Goal: Task Accomplishment & Management: Complete application form

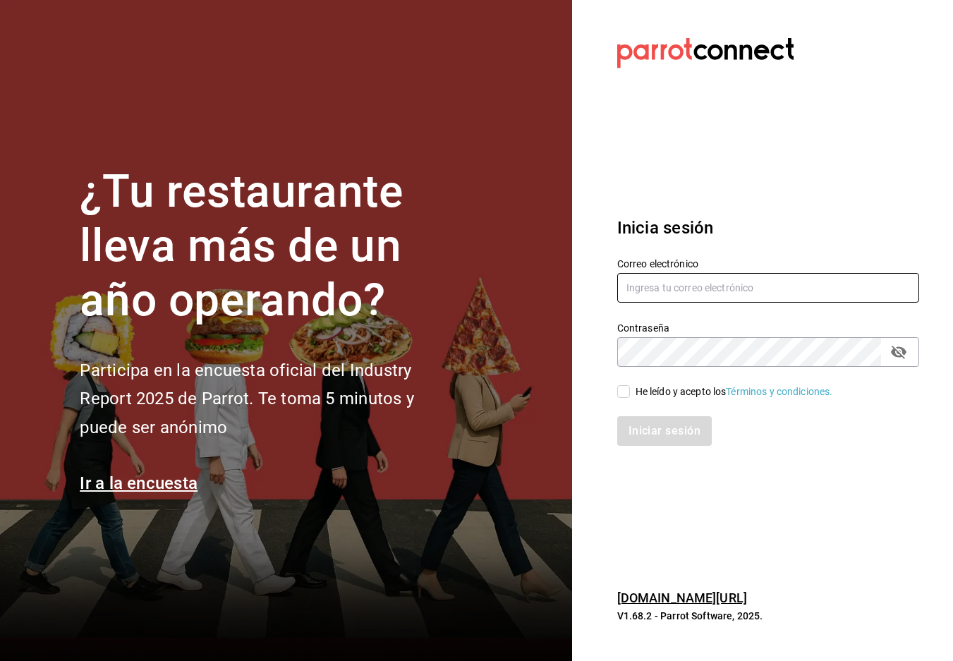
type input "paopalzg@gmail.com"
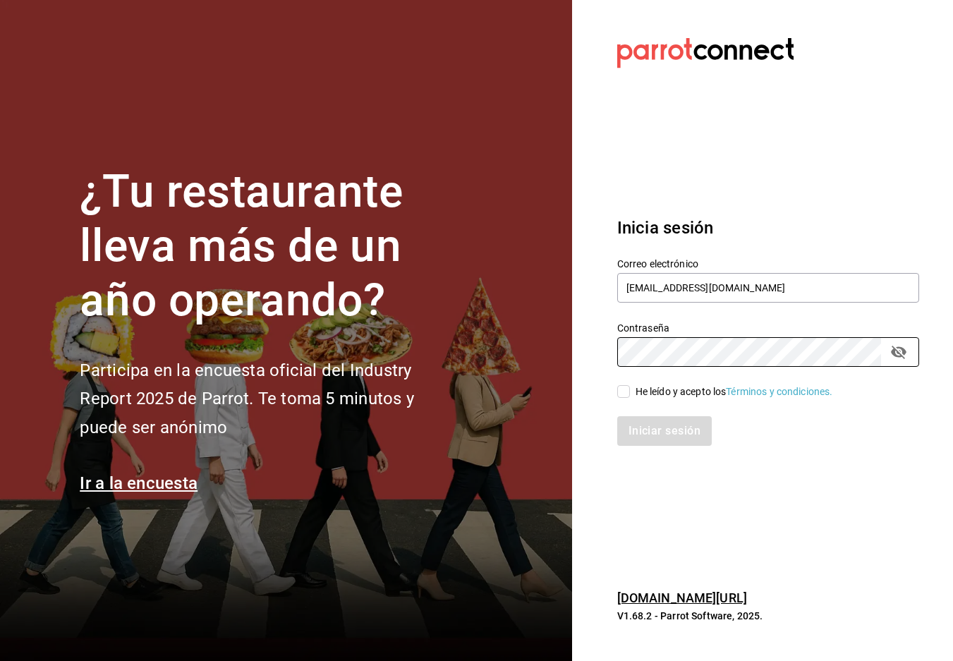
click at [627, 397] on input "He leído y acepto los Términos y condiciones." at bounding box center [624, 391] width 13 height 13
checkbox input "true"
click at [646, 444] on button "Iniciar sesión" at bounding box center [666, 431] width 96 height 30
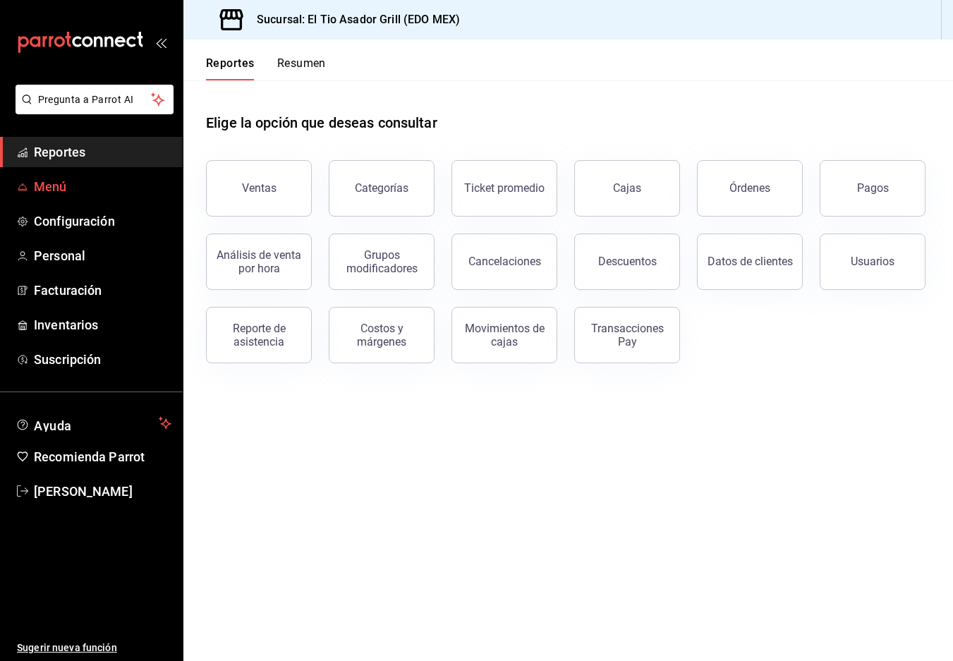
click at [64, 182] on span "Menú" at bounding box center [103, 186] width 138 height 19
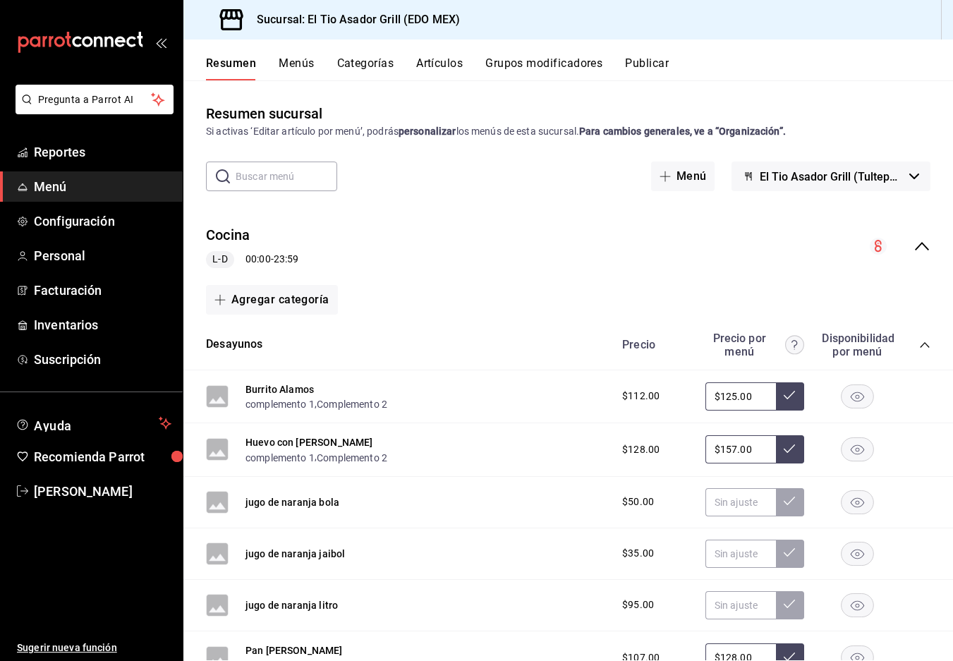
click at [544, 64] on button "Grupos modificadores" at bounding box center [544, 68] width 117 height 24
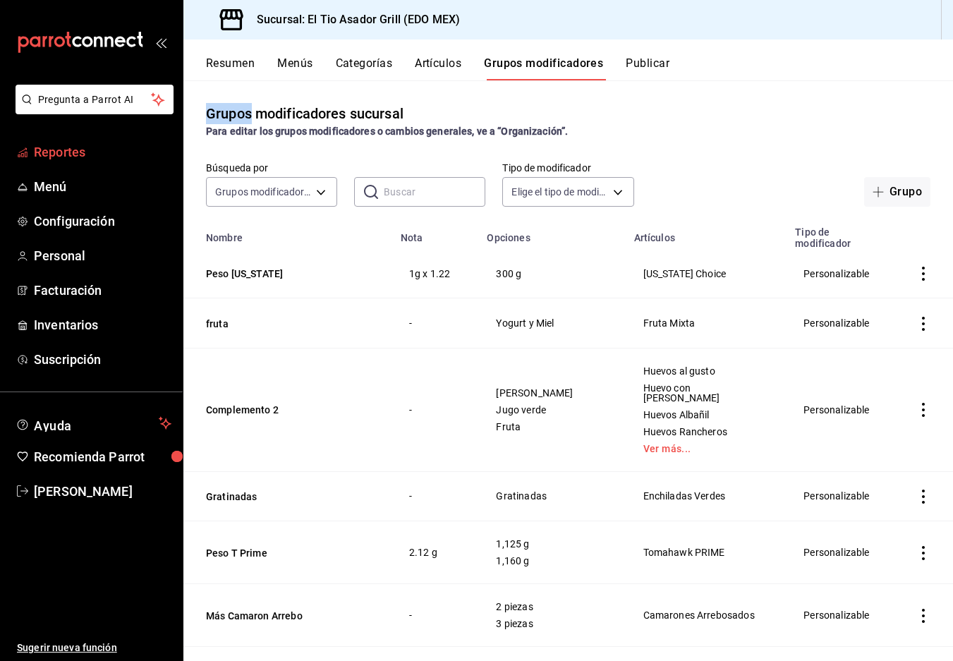
click at [74, 155] on span "Reportes" at bounding box center [103, 152] width 138 height 19
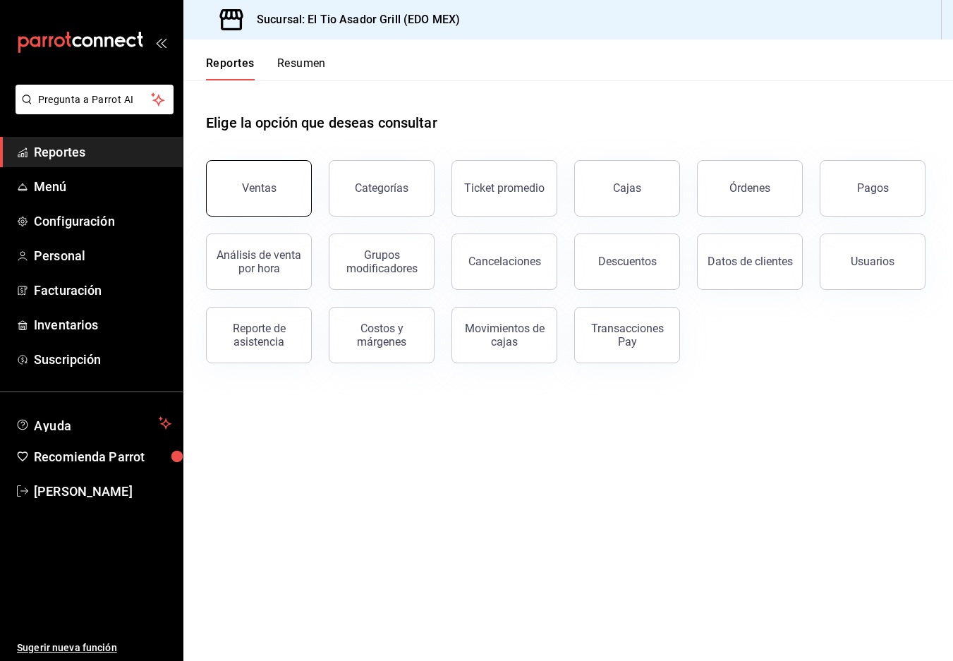
click at [270, 213] on button "Ventas" at bounding box center [259, 188] width 106 height 56
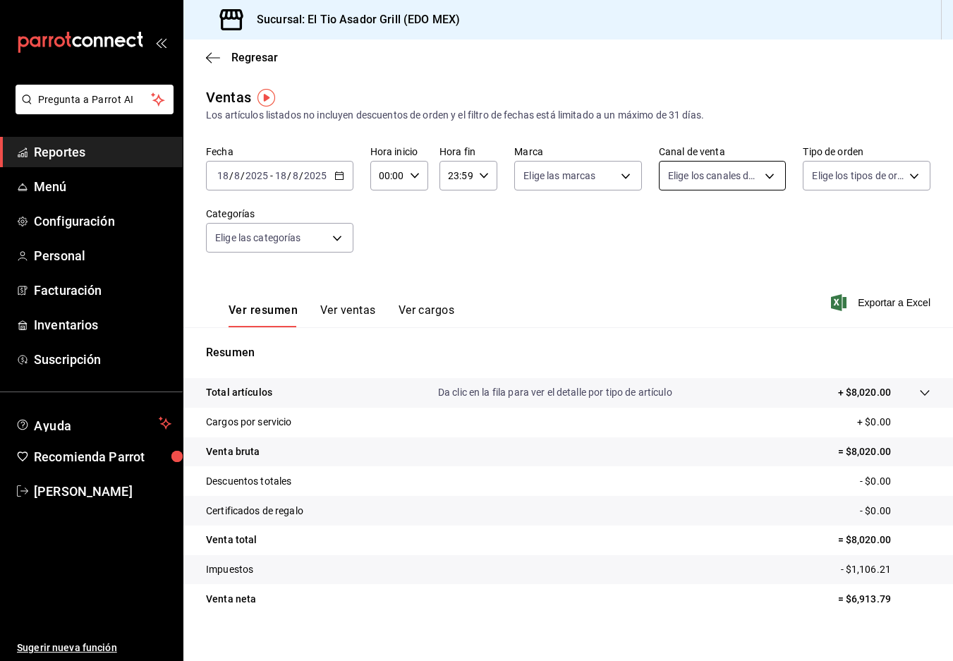
click at [754, 179] on body "Pregunta a Parrot AI Reportes Menú Configuración Personal Facturación Inventari…" at bounding box center [476, 330] width 953 height 661
click at [830, 170] on div at bounding box center [476, 330] width 953 height 661
click at [264, 241] on body "Pregunta a Parrot AI Reportes Menú Configuración Personal Facturación Inventari…" at bounding box center [476, 330] width 953 height 661
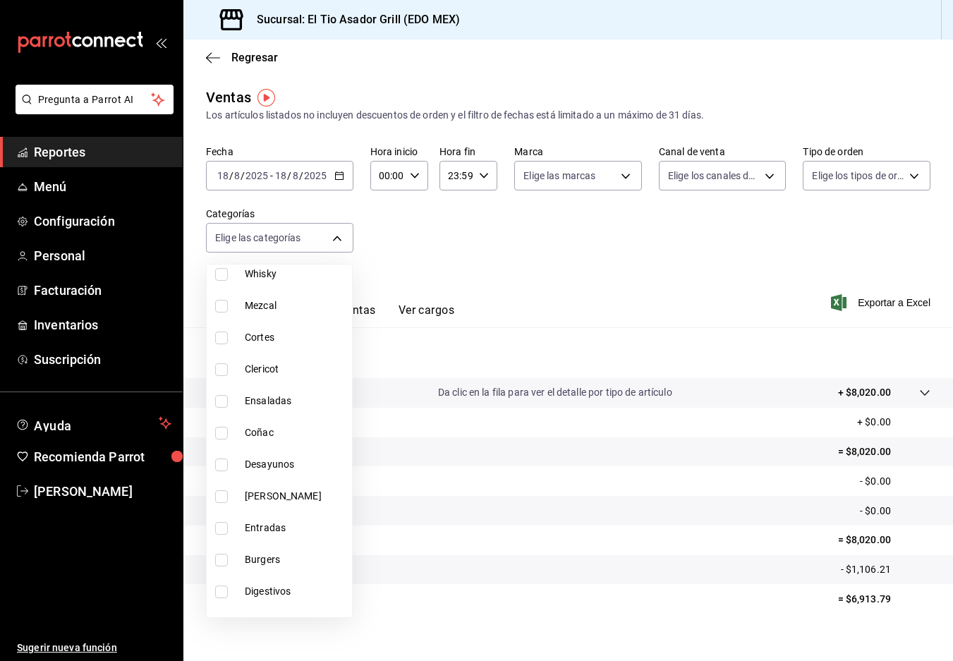
scroll to position [682, 0]
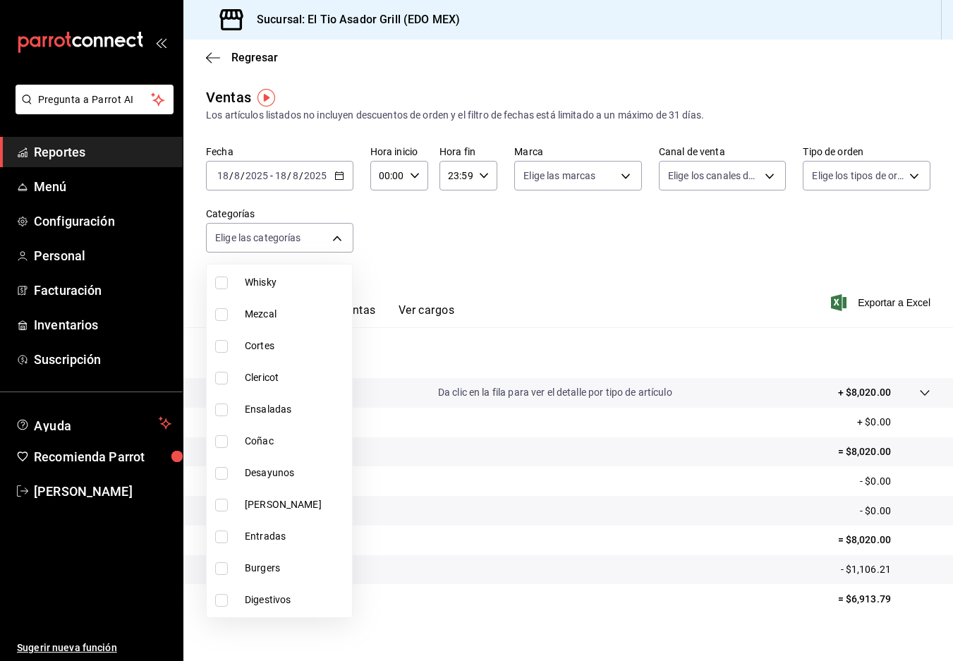
click at [239, 361] on li "Cortes" at bounding box center [279, 346] width 145 height 32
type input "6573f611-0dd8-4e88-bf7b-c730acbc03f9"
checkbox input "true"
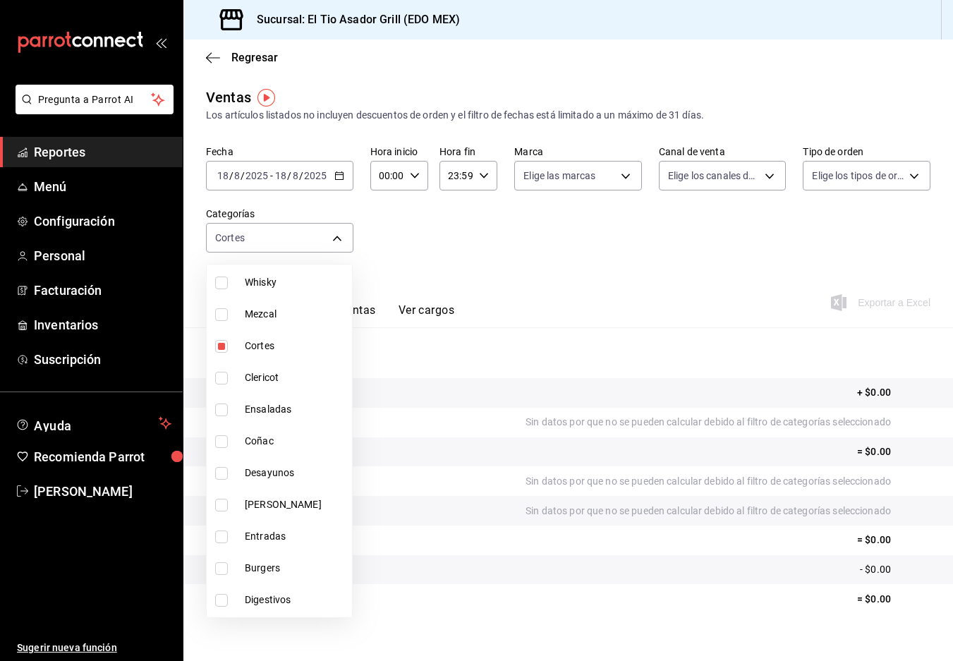
click at [547, 301] on div at bounding box center [476, 330] width 953 height 661
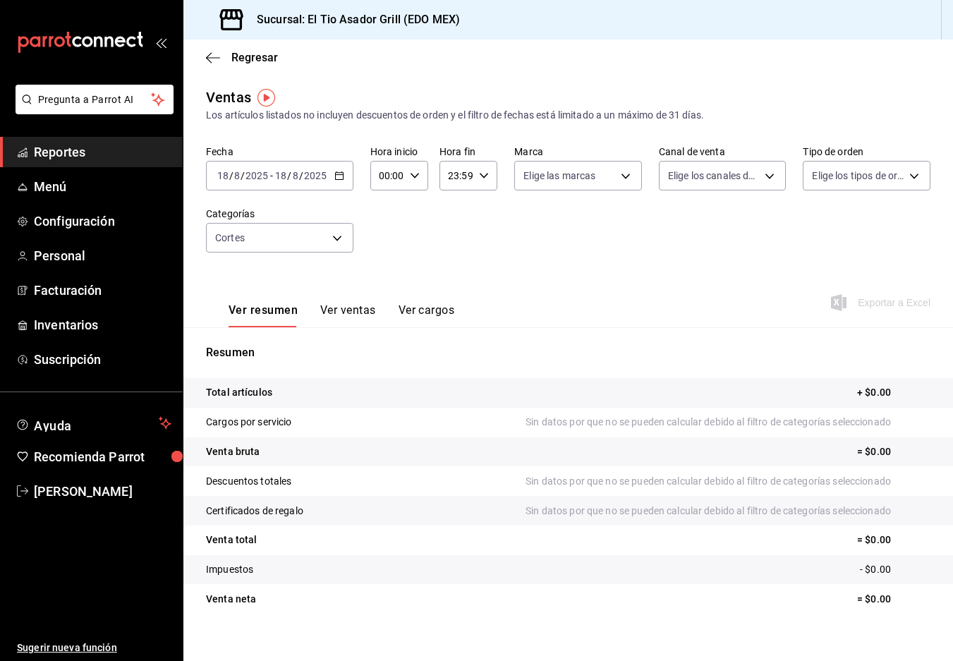
click at [335, 177] on icon "button" at bounding box center [340, 176] width 10 height 10
click at [249, 343] on span "Rango de fechas" at bounding box center [272, 345] width 109 height 15
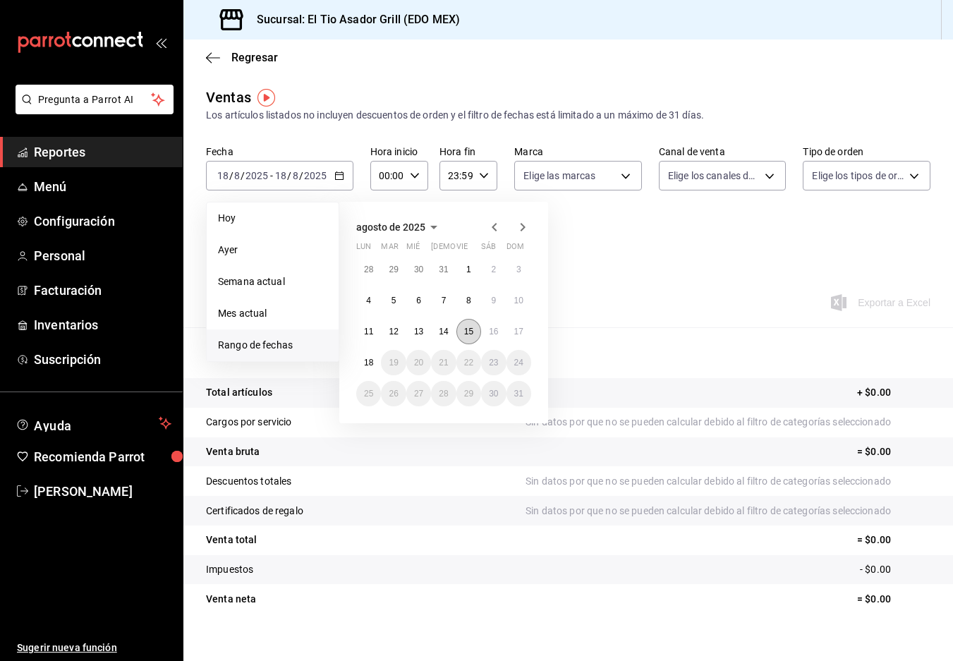
click at [474, 337] on button "15" at bounding box center [469, 331] width 25 height 25
click at [360, 365] on button "18" at bounding box center [368, 362] width 25 height 25
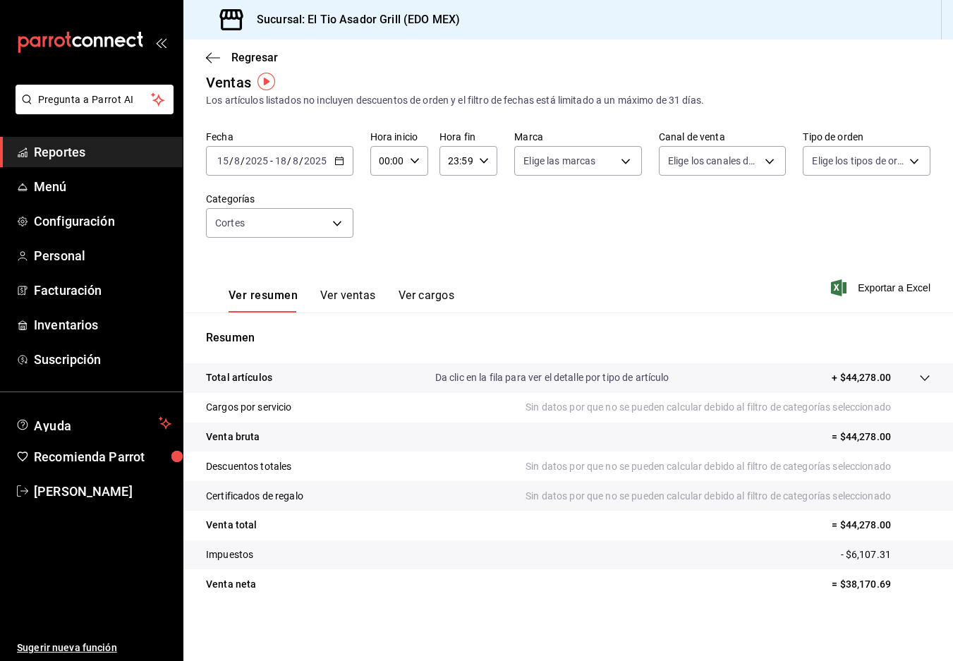
scroll to position [15, 0]
click at [352, 293] on button "Ver ventas" at bounding box center [348, 301] width 56 height 24
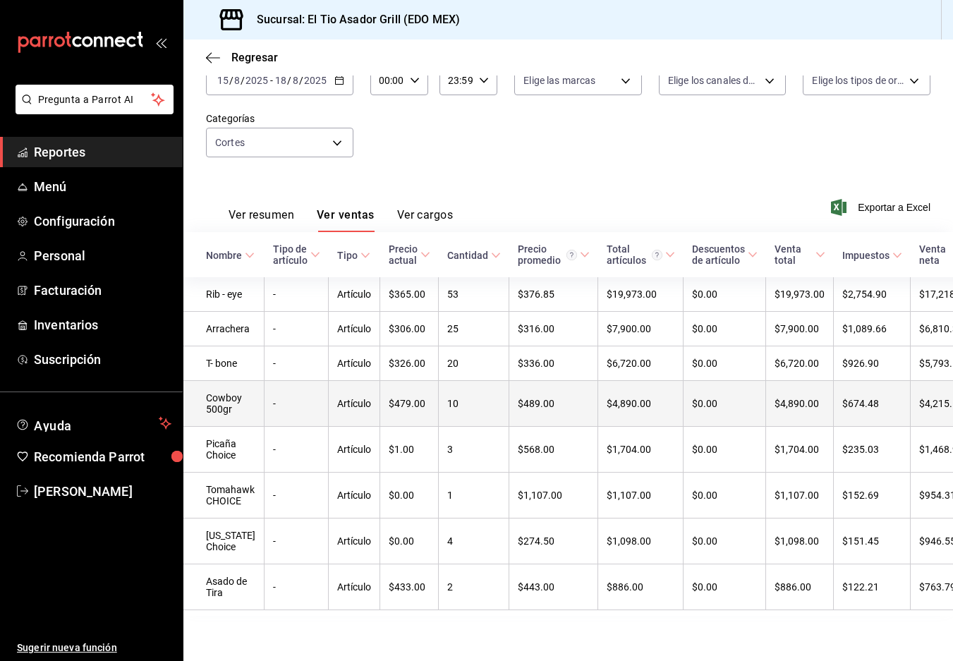
scroll to position [95, 0]
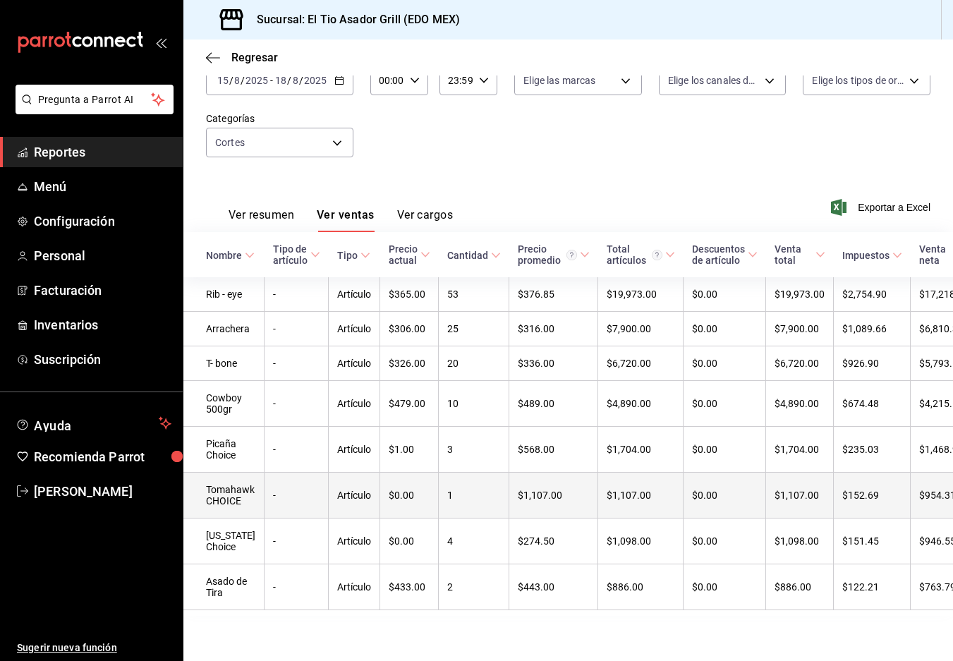
click at [261, 483] on td "Tomahawk CHOICE" at bounding box center [223, 496] width 81 height 46
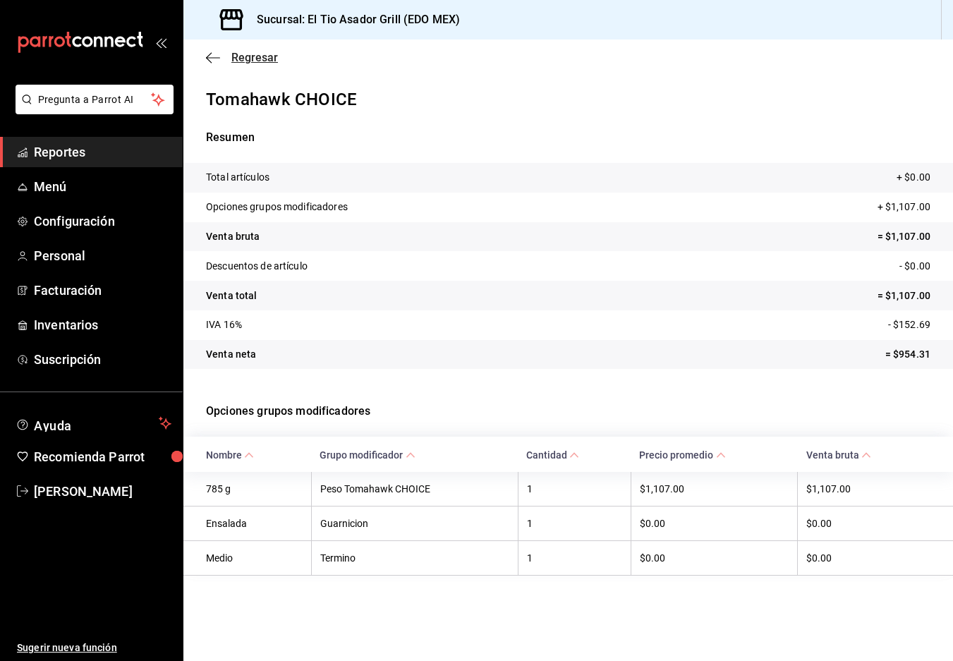
click at [251, 56] on span "Regresar" at bounding box center [254, 57] width 47 height 13
click at [254, 60] on span "Regresar" at bounding box center [254, 57] width 47 height 13
click at [209, 49] on div "Regresar" at bounding box center [568, 58] width 770 height 36
click at [210, 57] on icon "button" at bounding box center [213, 57] width 14 height 1
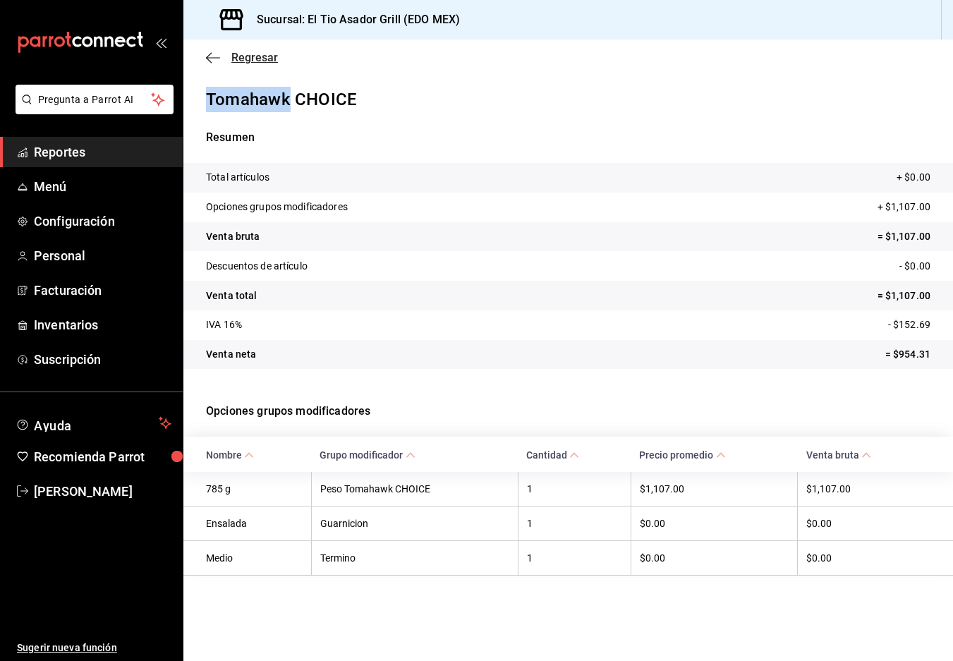
click at [234, 59] on span "Regresar" at bounding box center [254, 57] width 47 height 13
click at [250, 58] on span "Regresar" at bounding box center [254, 57] width 47 height 13
click at [209, 59] on icon "button" at bounding box center [213, 58] width 14 height 13
click at [333, 114] on div "Resumen Total artículos + $0.00 Opciones grupos modificadores + $1,107.00 Venta…" at bounding box center [568, 249] width 770 height 274
click at [255, 58] on span "Regresar" at bounding box center [254, 57] width 47 height 13
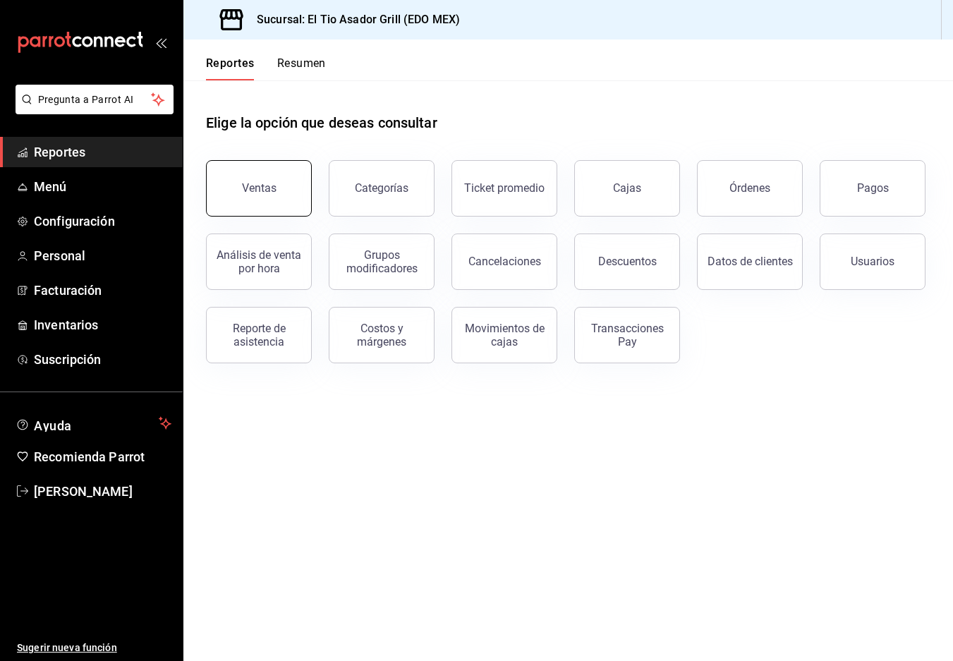
click at [244, 188] on div "Ventas" at bounding box center [259, 187] width 35 height 13
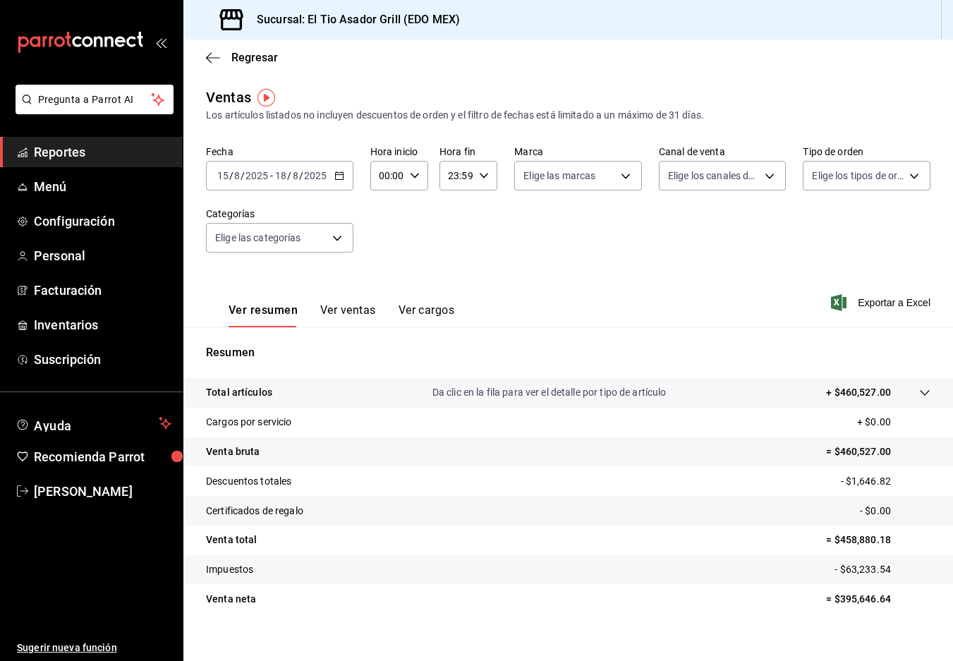
click at [348, 309] on button "Ver ventas" at bounding box center [348, 315] width 56 height 24
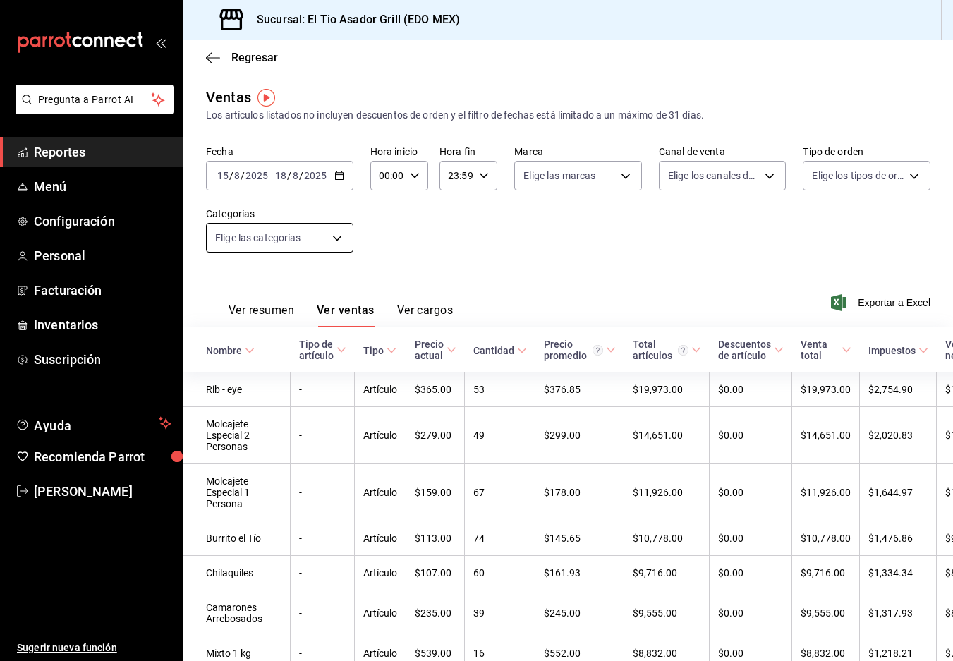
click at [313, 246] on body "Pregunta a Parrot AI Reportes Menú Configuración Personal Facturación Inventari…" at bounding box center [476, 330] width 953 height 661
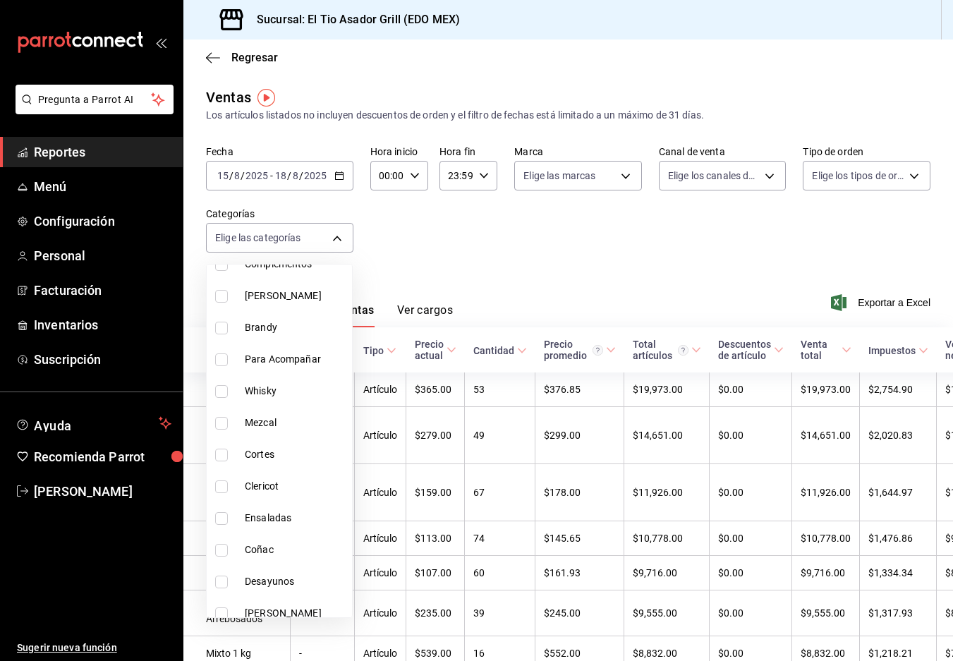
scroll to position [576, 0]
click at [255, 444] on li "Cortes" at bounding box center [279, 453] width 145 height 32
type input "6573f611-0dd8-4e88-bf7b-c730acbc03f9"
checkbox input "true"
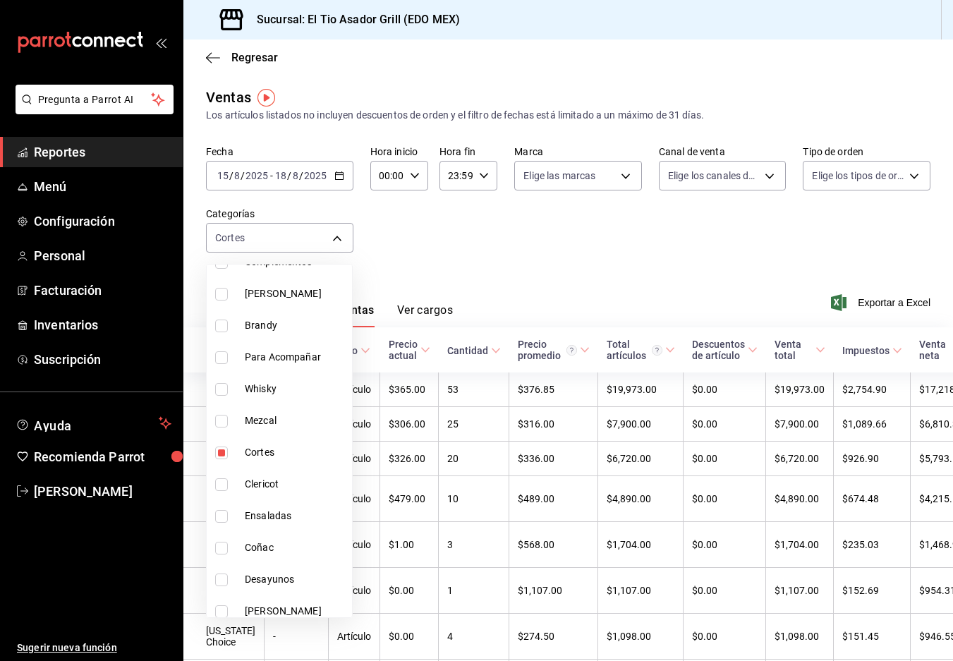
click at [685, 305] on div at bounding box center [476, 330] width 953 height 661
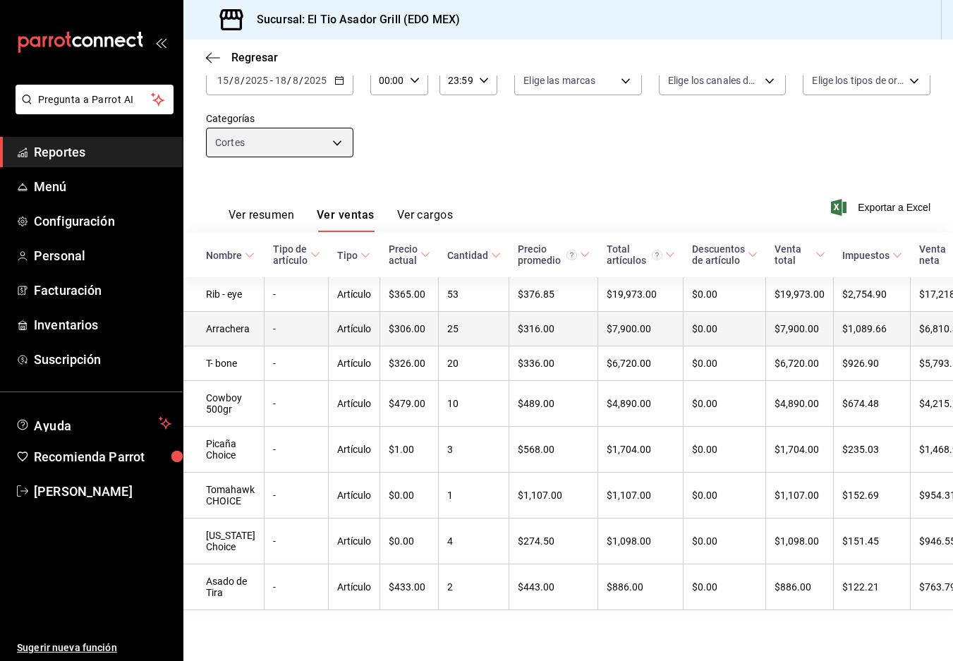
scroll to position [95, 0]
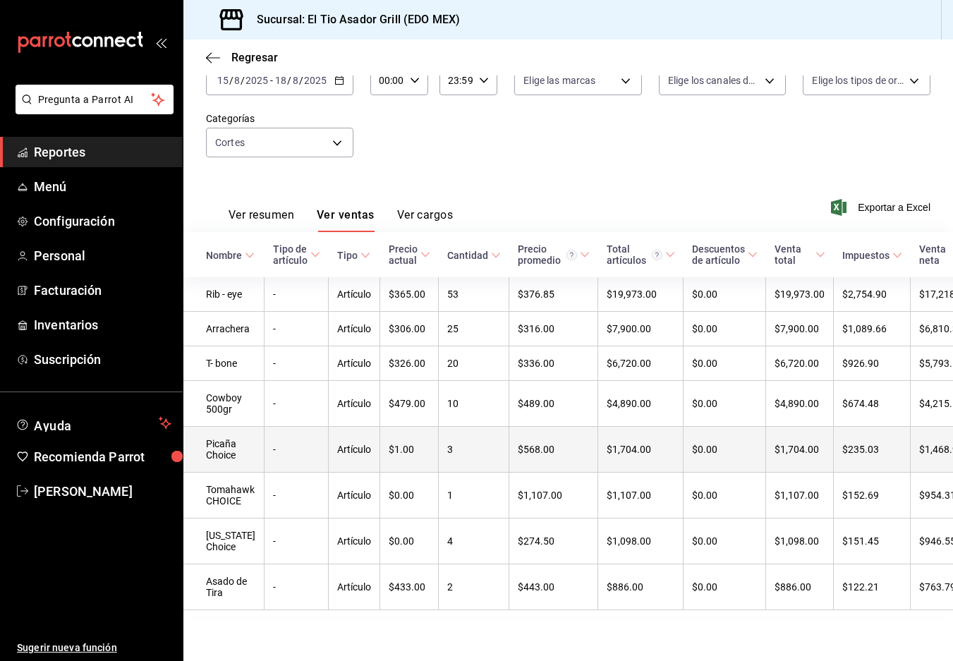
click at [219, 457] on td "Picaña Choice" at bounding box center [223, 450] width 81 height 46
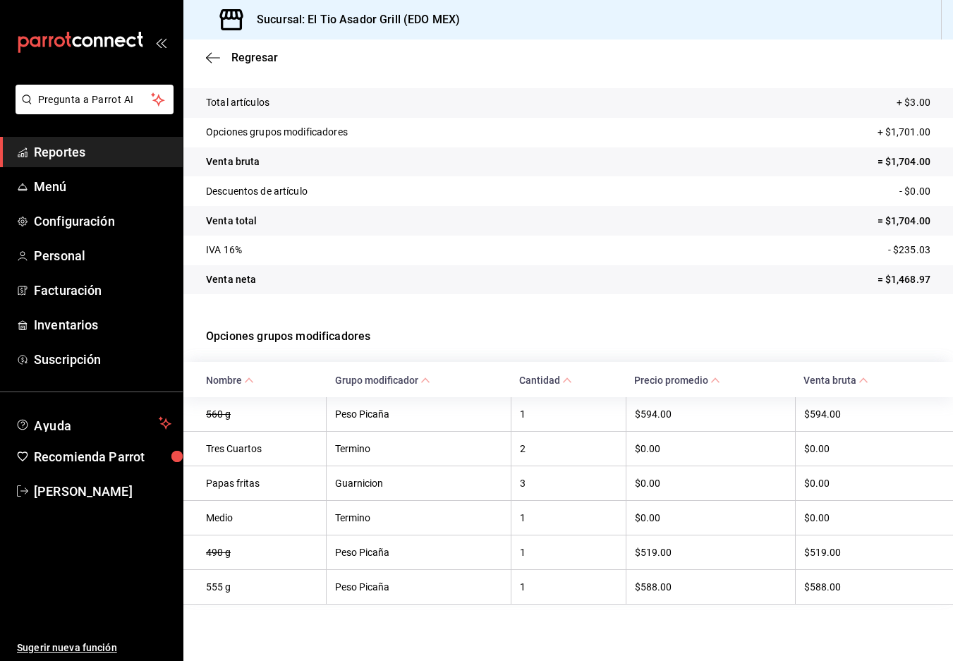
scroll to position [75, 0]
click at [61, 187] on span "Menú" at bounding box center [103, 186] width 138 height 19
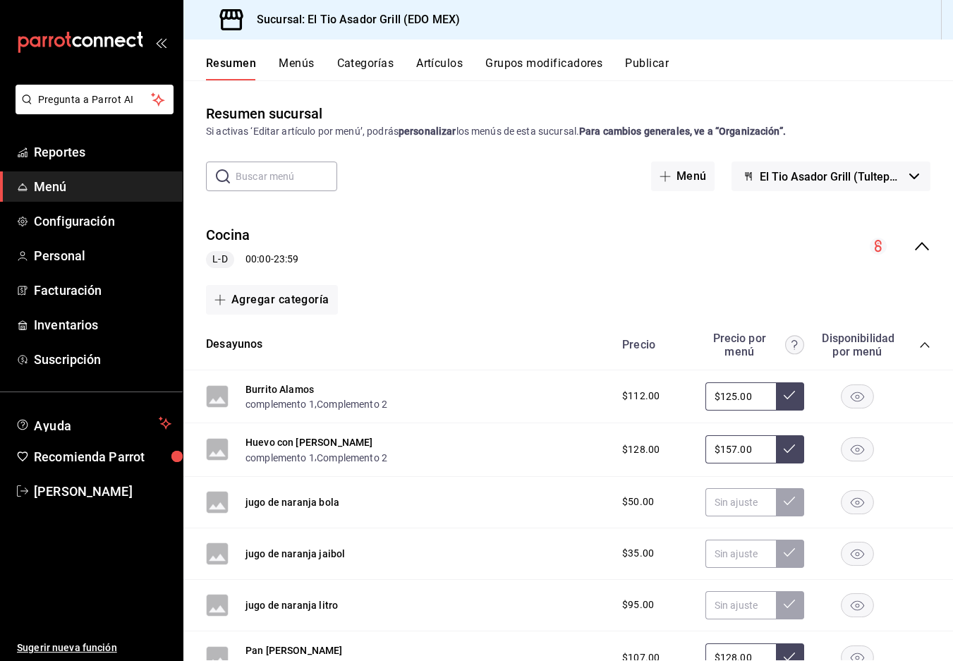
click at [445, 59] on button "Artículos" at bounding box center [439, 68] width 47 height 24
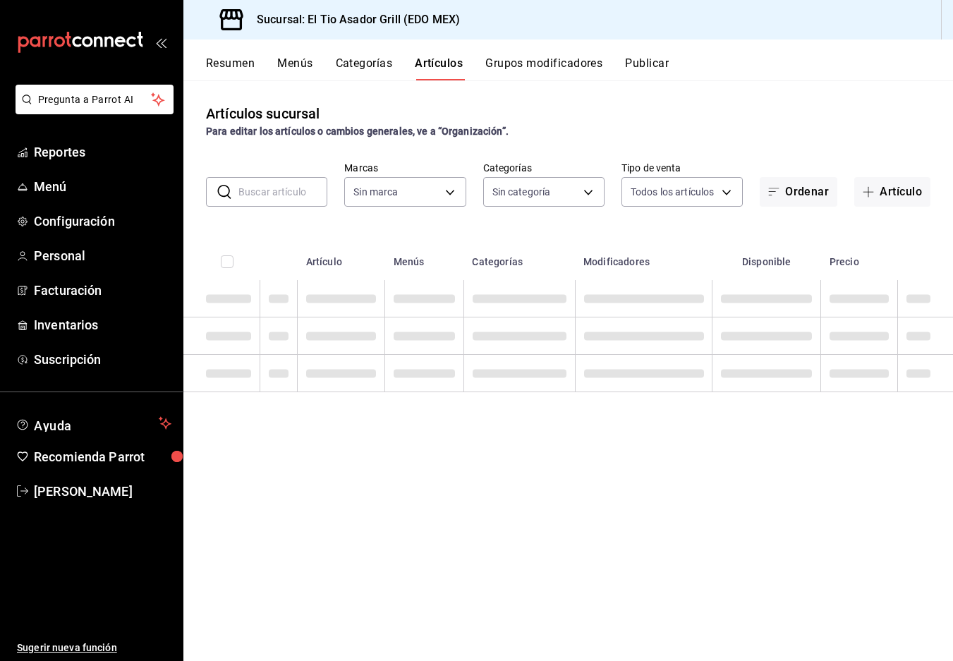
click at [533, 64] on button "Grupos modificadores" at bounding box center [544, 68] width 117 height 24
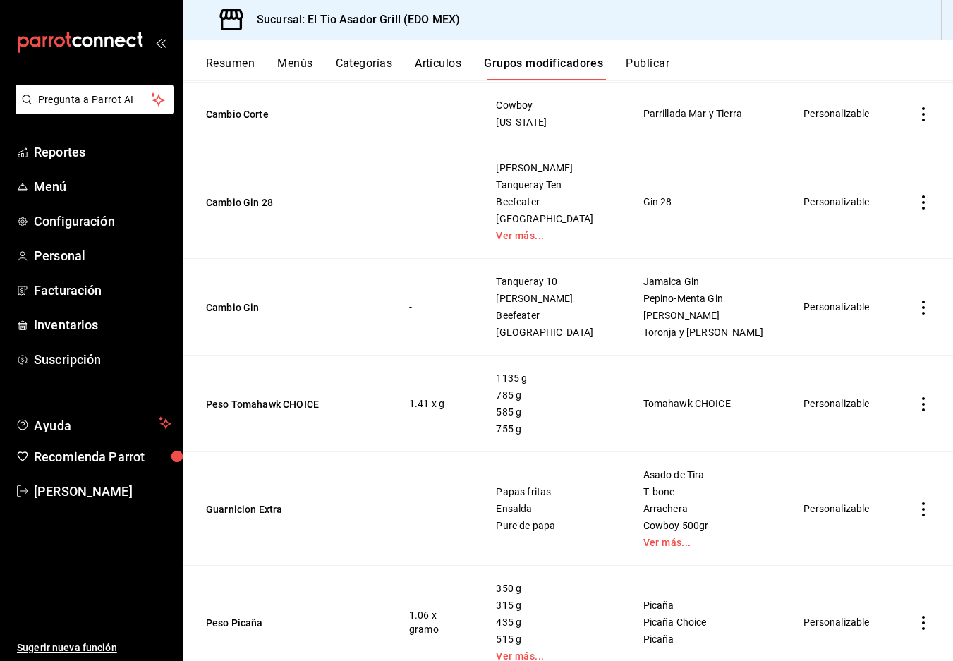
scroll to position [826, 0]
click at [311, 396] on button "Peso Tomahawk CHOICE" at bounding box center [290, 403] width 169 height 14
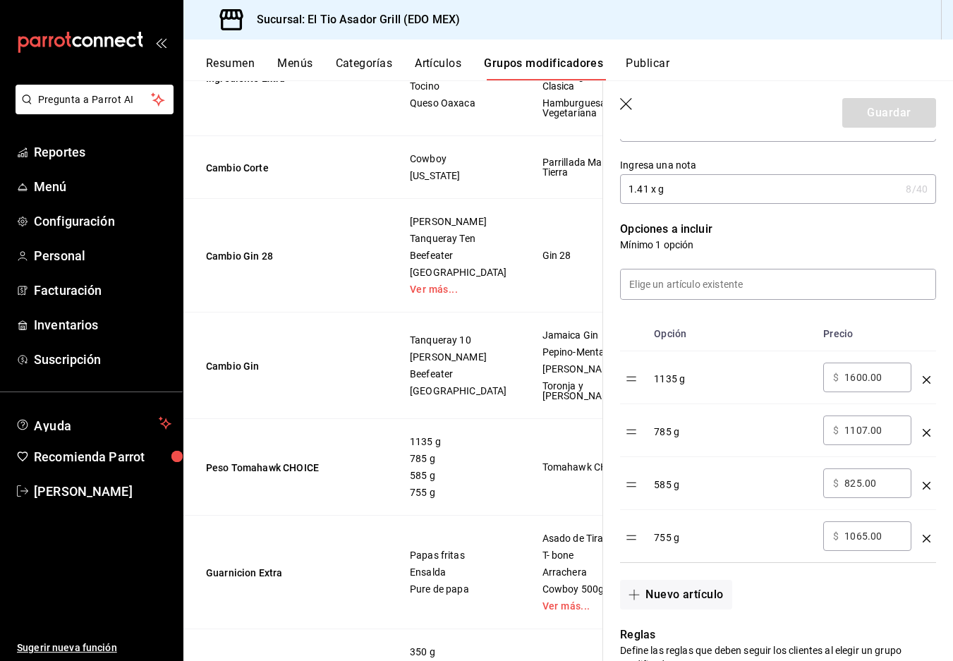
scroll to position [337, 0]
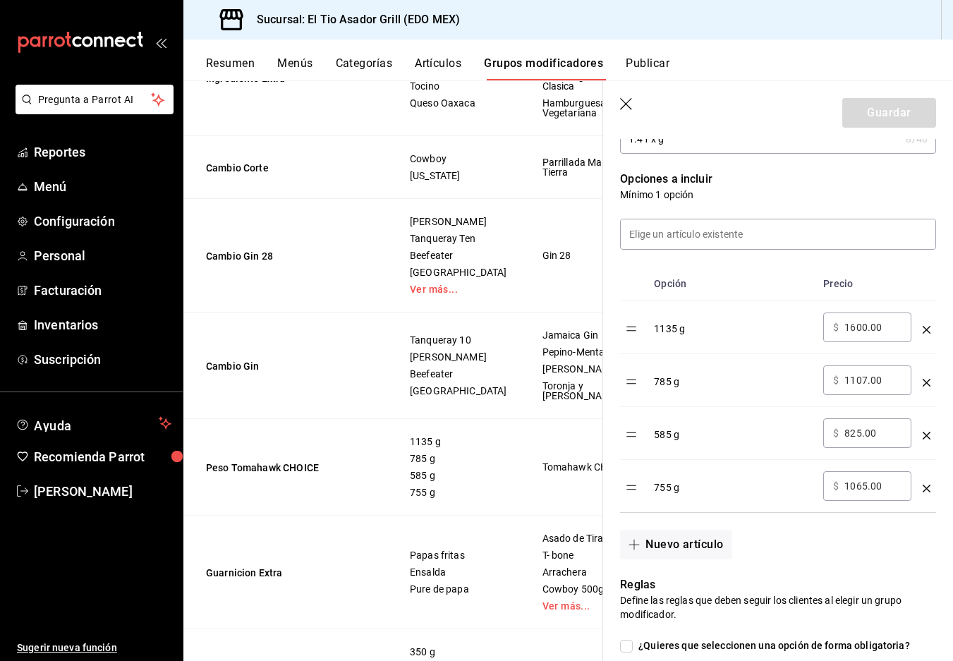
click at [925, 380] on icon "optionsTable" at bounding box center [927, 383] width 8 height 8
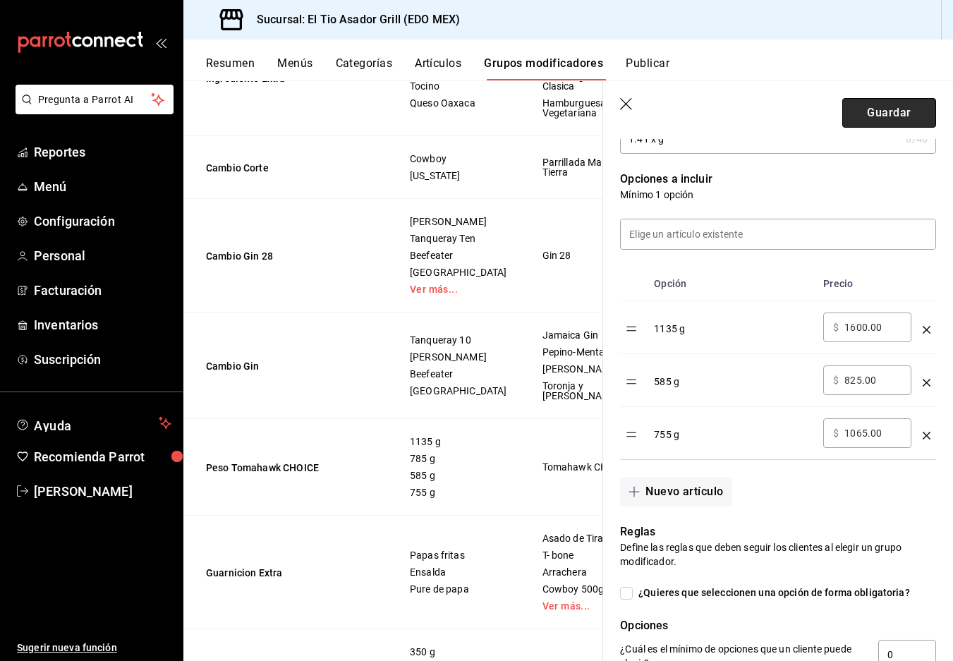
click at [893, 113] on button "Guardar" at bounding box center [890, 113] width 94 height 30
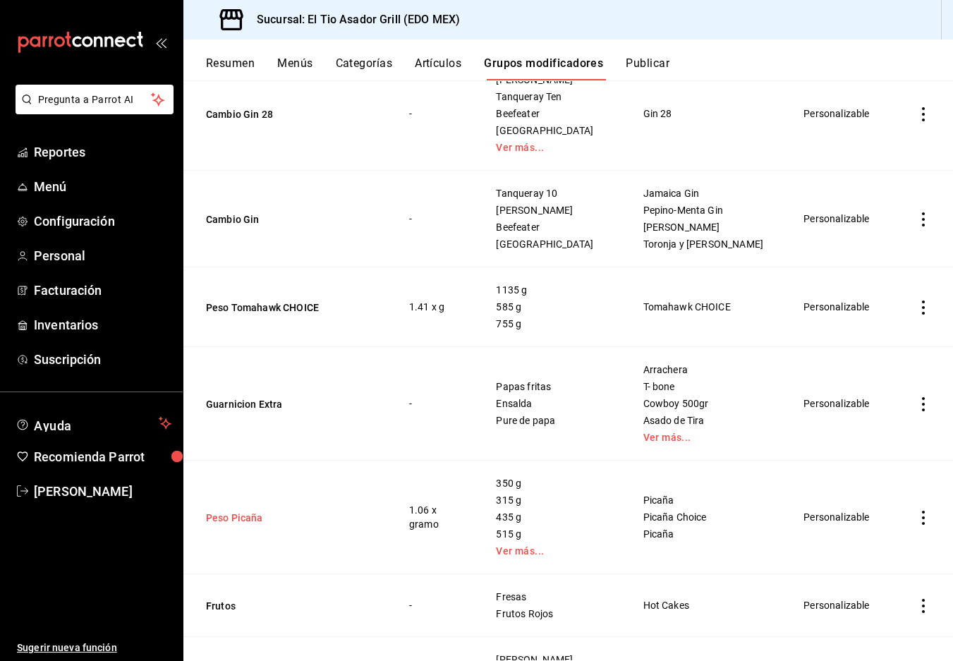
click at [240, 511] on button "Peso Picaña" at bounding box center [290, 518] width 169 height 14
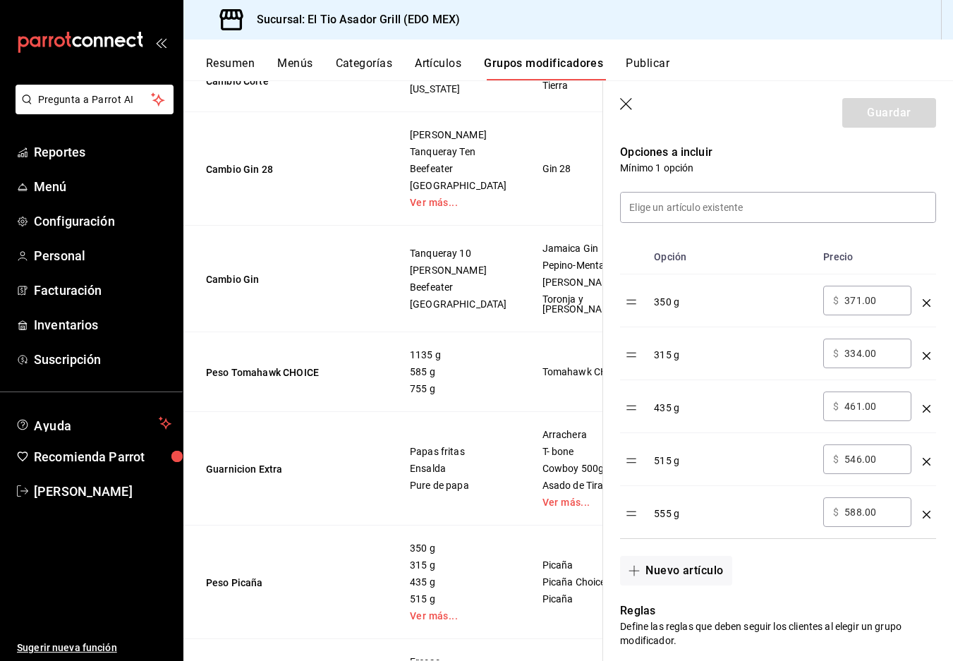
scroll to position [376, 0]
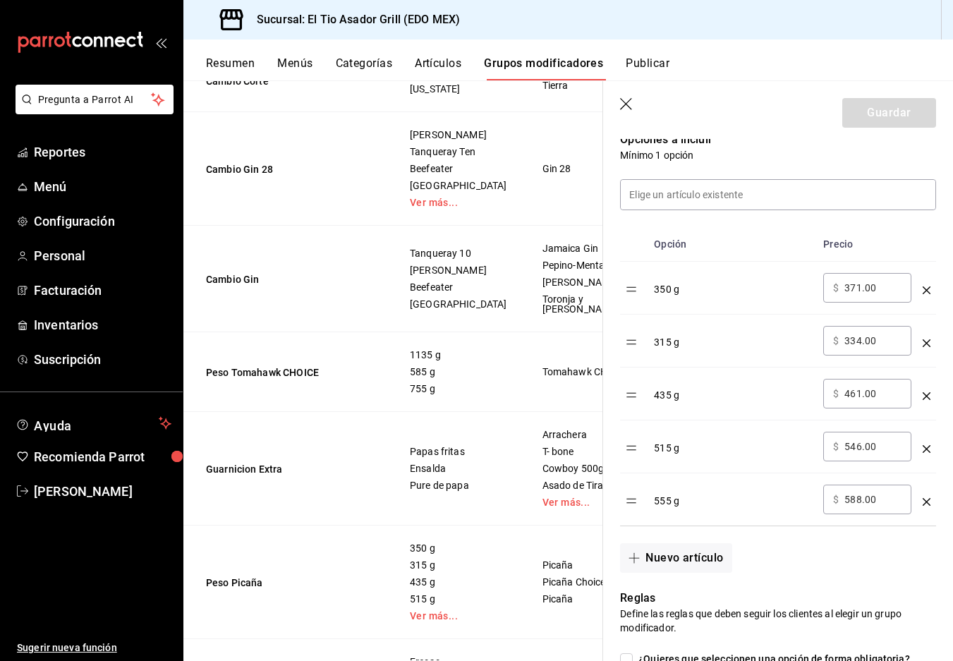
click at [926, 505] on icon "optionsTable" at bounding box center [927, 502] width 8 height 8
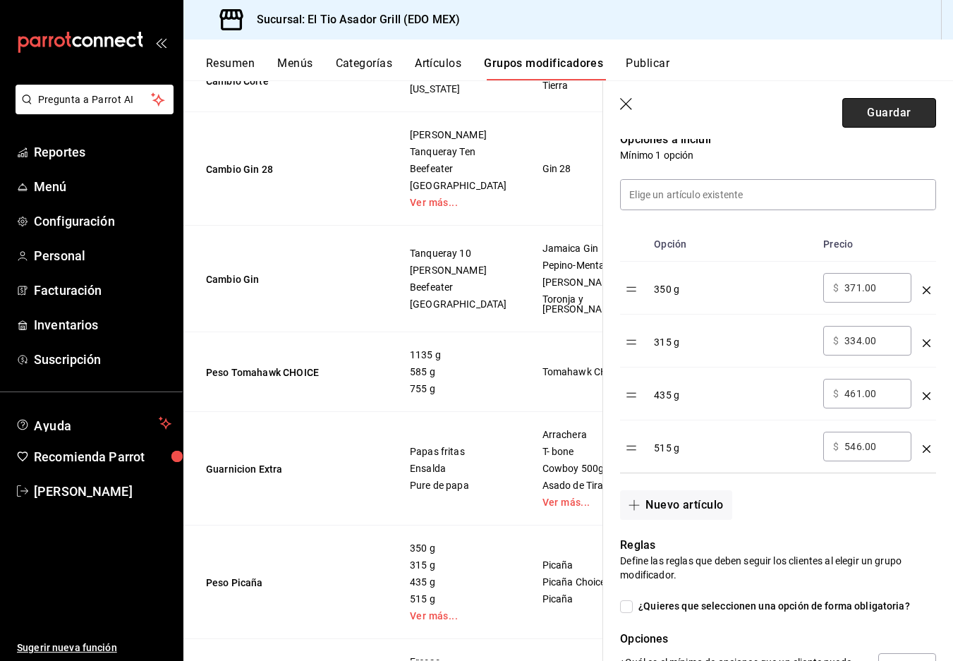
click at [874, 111] on button "Guardar" at bounding box center [890, 113] width 94 height 30
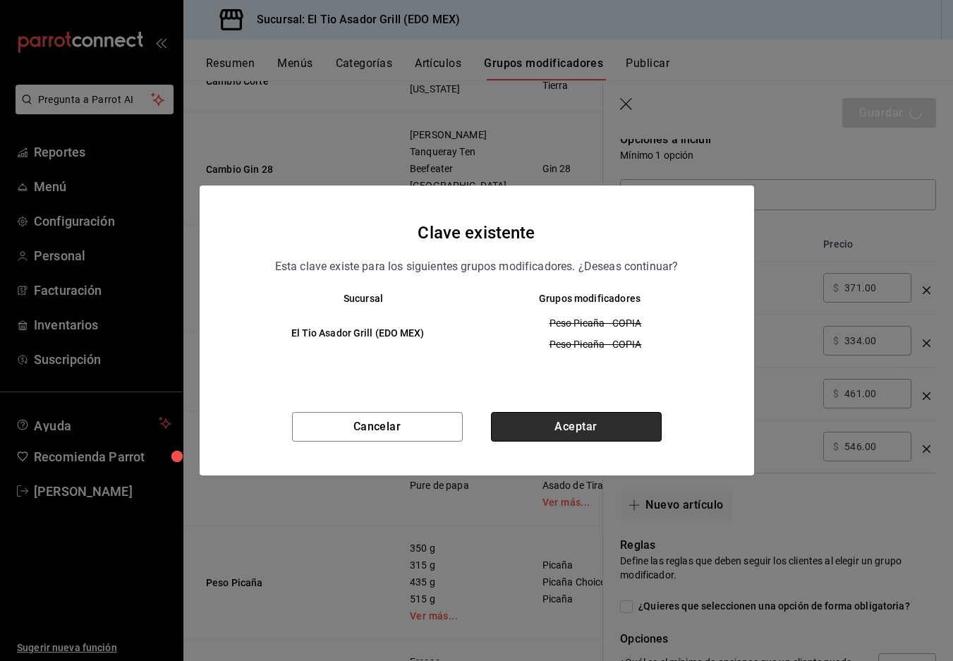
click at [596, 418] on button "Aceptar" at bounding box center [576, 427] width 171 height 30
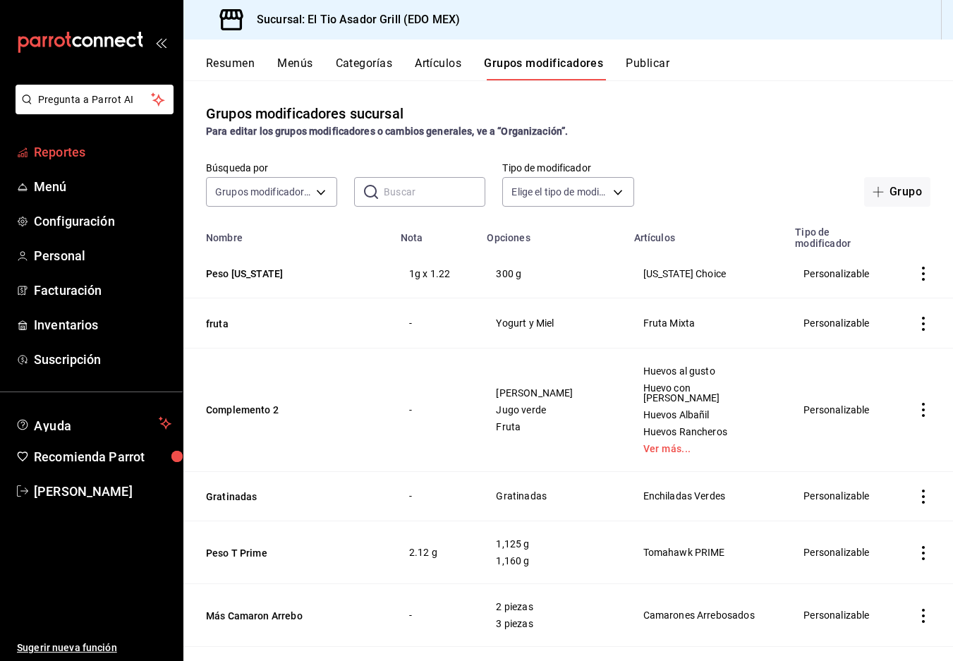
click at [28, 153] on link "Reportes" at bounding box center [91, 152] width 183 height 30
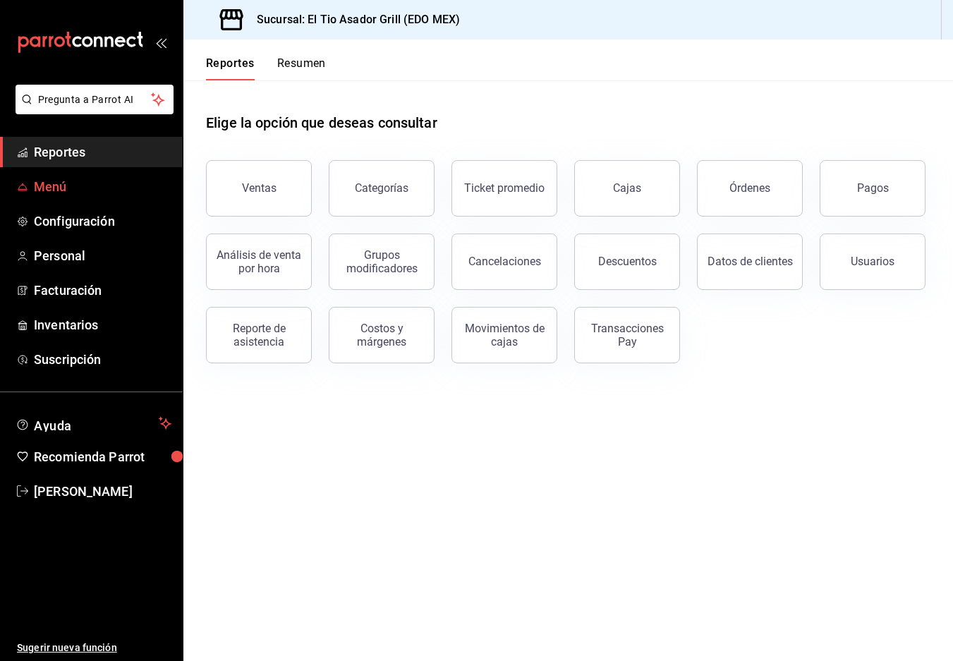
click at [40, 193] on span "Menú" at bounding box center [103, 186] width 138 height 19
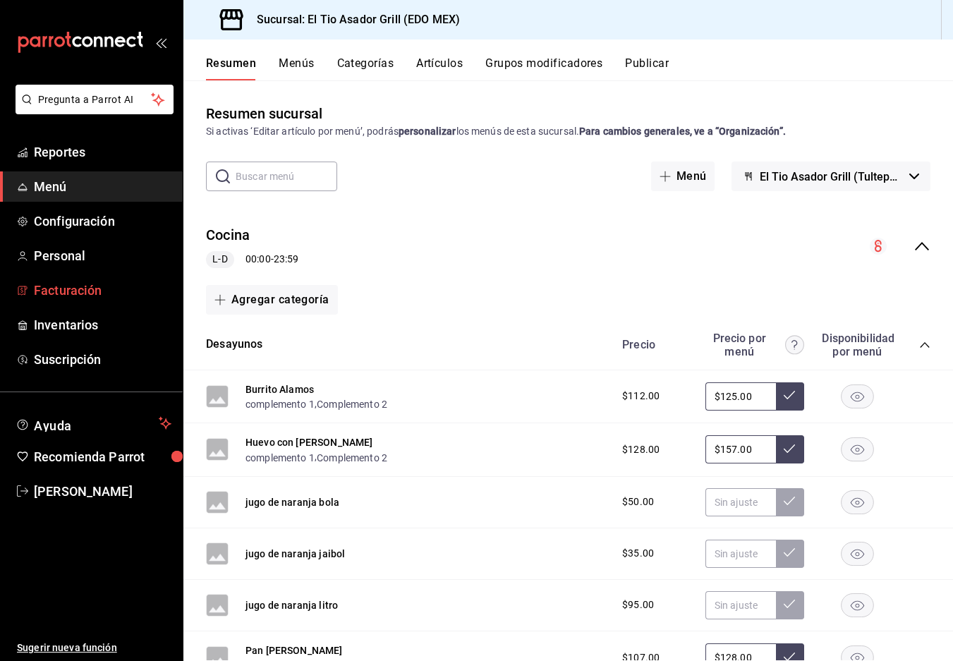
click at [83, 291] on span "Facturación" at bounding box center [103, 290] width 138 height 19
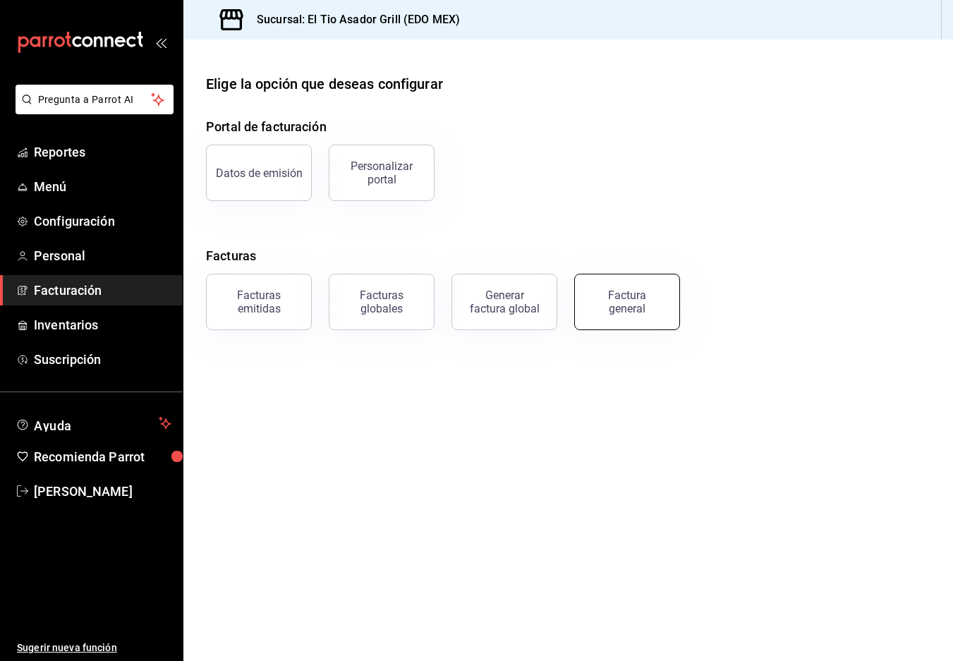
click at [649, 319] on button "Factura general" at bounding box center [627, 302] width 106 height 56
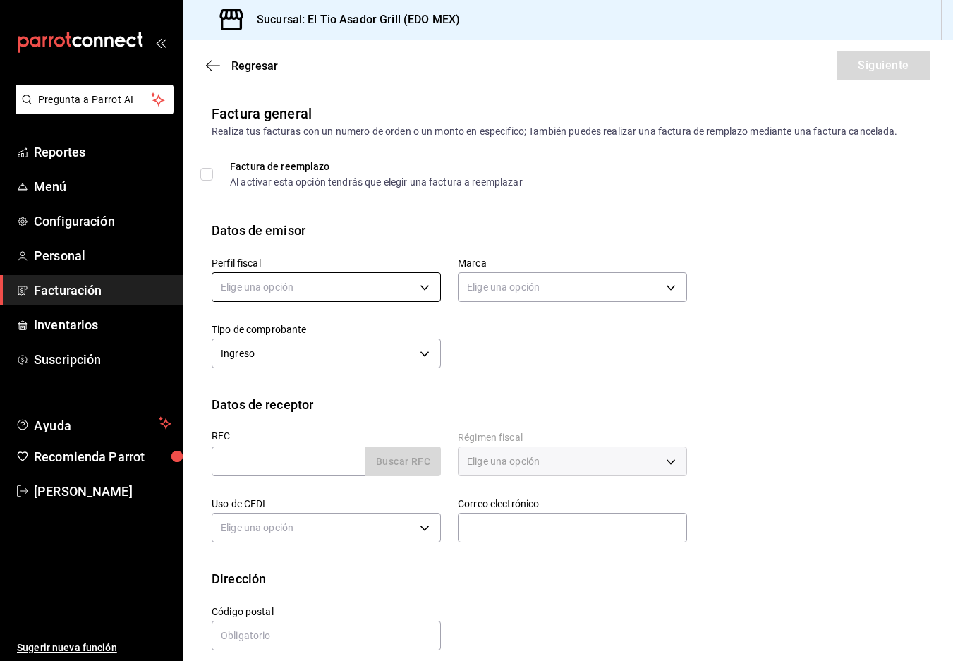
click at [364, 284] on body "Pregunta a Parrot AI Reportes Menú Configuración Personal Facturación Inventari…" at bounding box center [476, 330] width 953 height 661
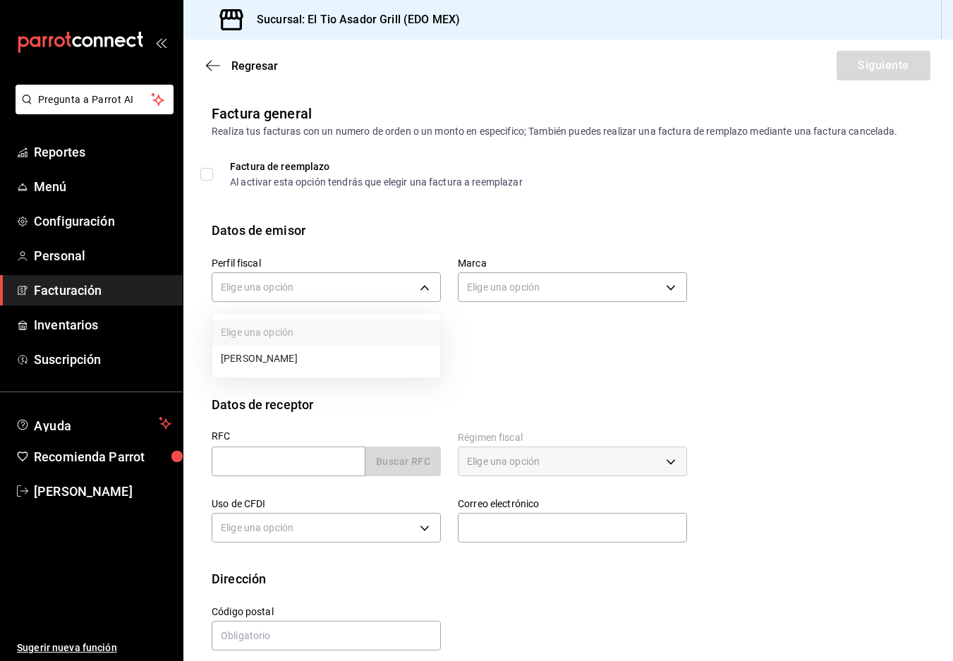
click at [307, 363] on li "[PERSON_NAME]" at bounding box center [326, 359] width 228 height 26
type input "84b5ee77-c965-4010-b443-ec846d51f0e2"
type input "b3a35fad-517b-4bc0-9bfa-f39d008e23c0"
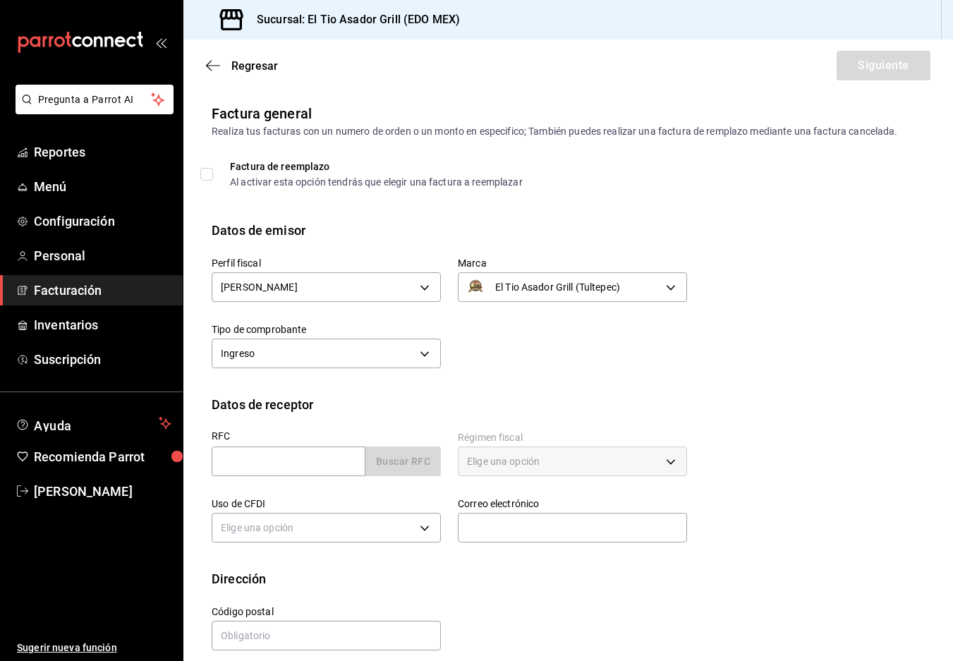
click at [218, 174] on span "Factura de reemplazo Al activar esta opción tendrás que elegir una factura a re…" at bounding box center [368, 174] width 310 height 25
click at [213, 174] on input "Factura de reemplazo Al activar esta opción tendrás que elegir una factura a re…" at bounding box center [206, 174] width 13 height 13
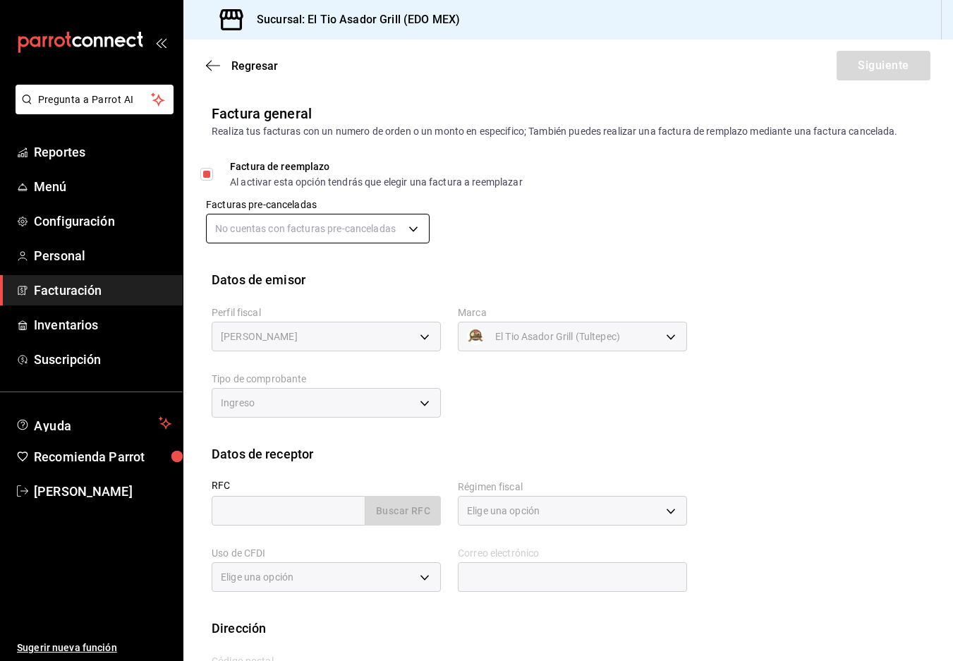
click at [423, 231] on body "Pregunta a Parrot AI Reportes Menú Configuración Personal Facturación Inventari…" at bounding box center [476, 330] width 953 height 661
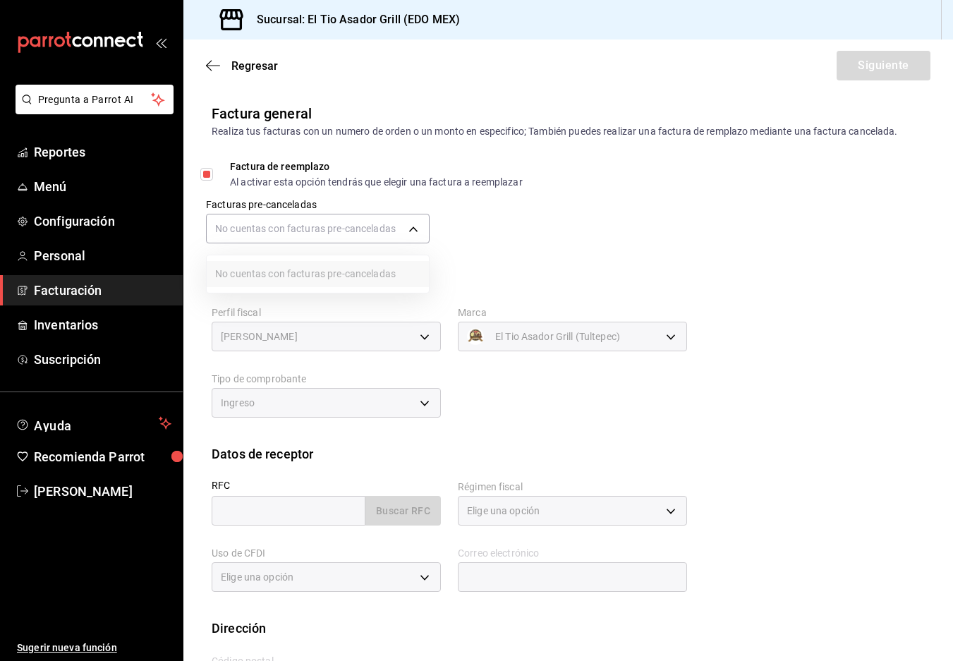
click at [529, 224] on div at bounding box center [476, 330] width 953 height 661
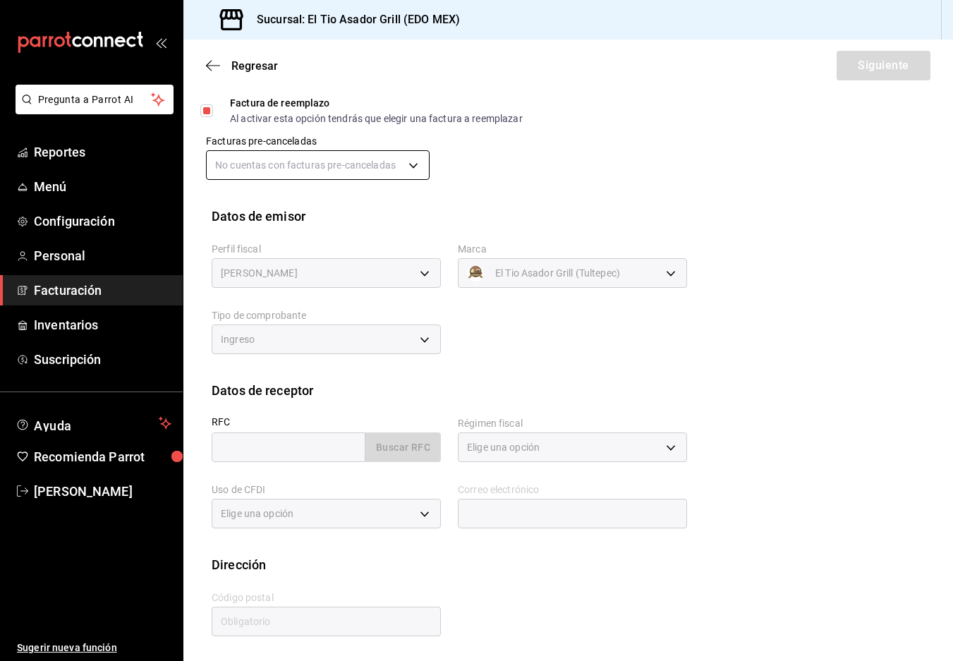
click at [407, 165] on body "Pregunta a Parrot AI Reportes Menú Configuración Personal Facturación Inventari…" at bounding box center [476, 330] width 953 height 661
click at [573, 150] on div at bounding box center [476, 330] width 953 height 661
click at [206, 110] on input "Factura de reemplazo Al activar esta opción tendrás que elegir una factura a re…" at bounding box center [206, 110] width 13 height 13
checkbox input "false"
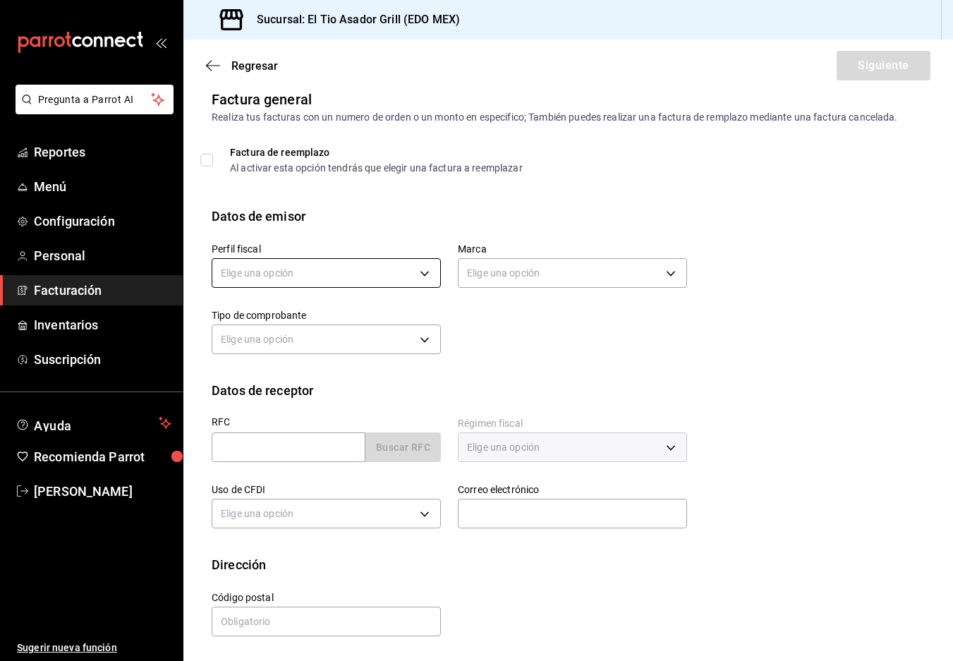
click at [410, 223] on body "Pregunta a Parrot AI Reportes Menú Configuración Personal Facturación Inventari…" at bounding box center [476, 330] width 953 height 661
click at [369, 286] on li "[PERSON_NAME]" at bounding box center [326, 295] width 228 height 26
type input "84b5ee77-c965-4010-b443-ec846d51f0e2"
type input "b3a35fad-517b-4bc0-9bfa-f39d008e23c0"
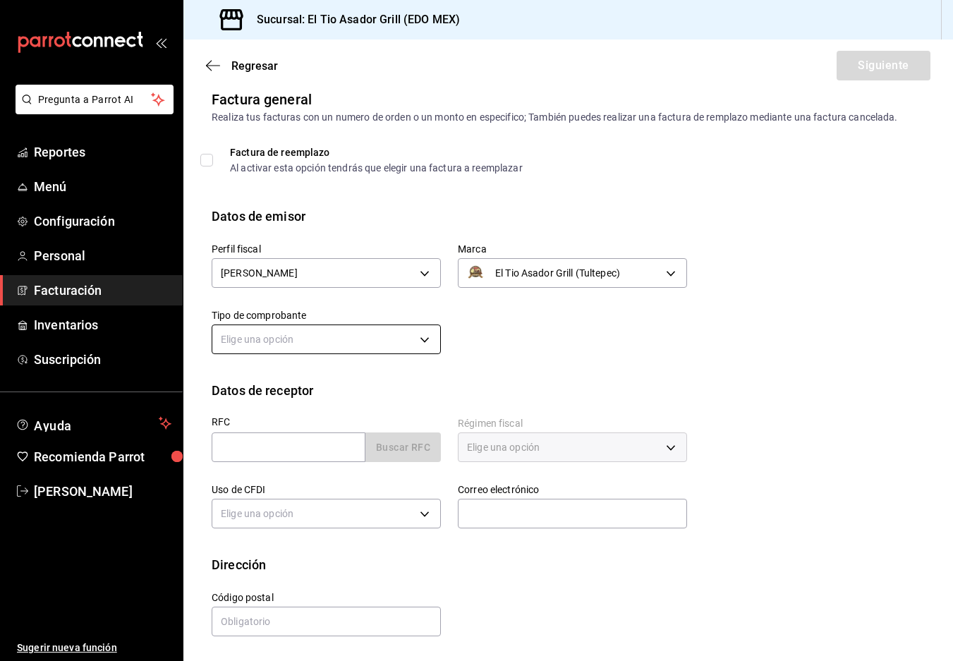
click at [379, 345] on body "Pregunta a Parrot AI Reportes Menú Configuración Personal Facturación Inventari…" at bounding box center [476, 330] width 953 height 661
click at [324, 404] on li "Ingreso" at bounding box center [326, 411] width 228 height 26
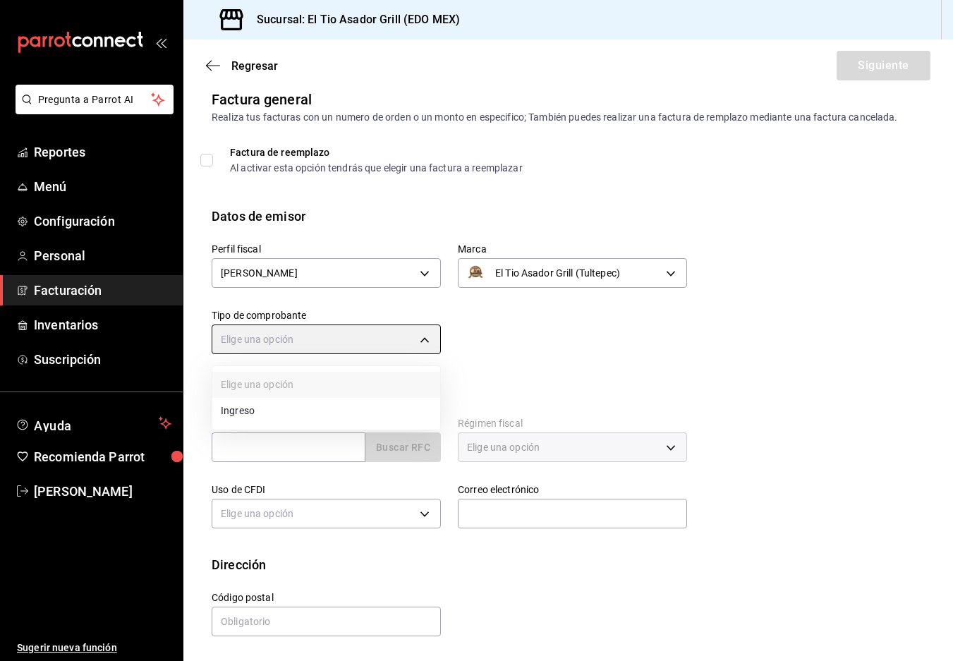
type input "I"
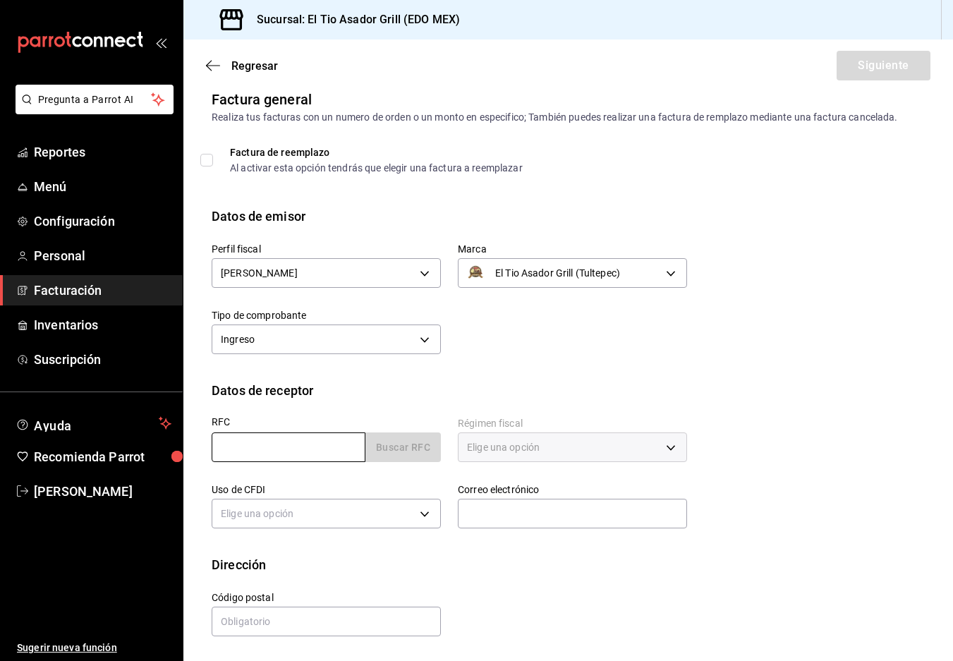
click at [303, 443] on input "text" at bounding box center [289, 448] width 154 height 30
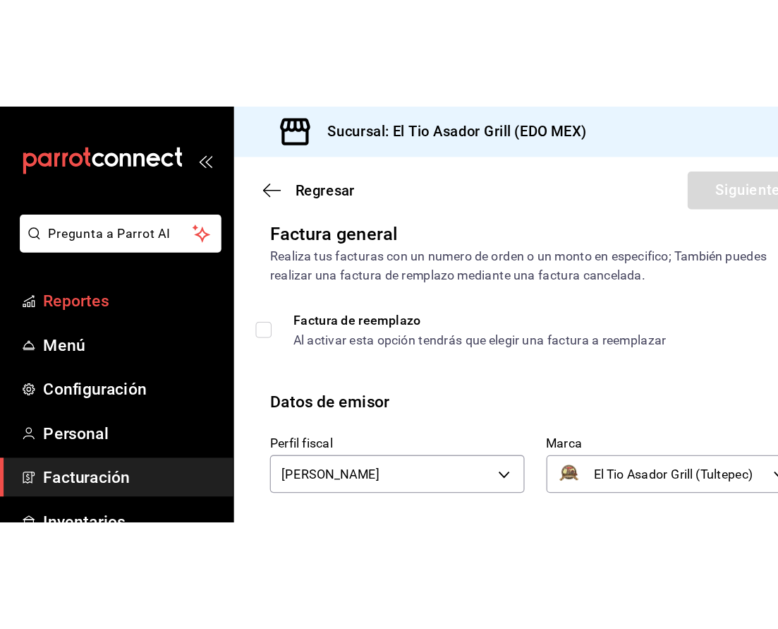
scroll to position [244, 0]
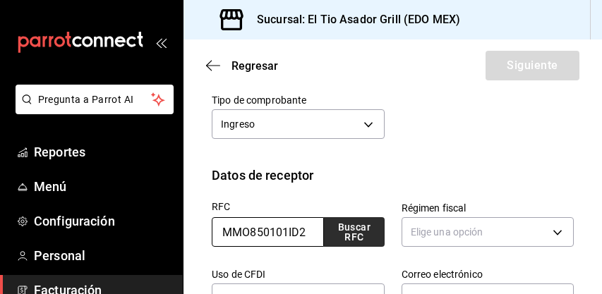
type input "MMO850101ID2"
click at [360, 244] on button "Buscar RFC" at bounding box center [353, 232] width 61 height 30
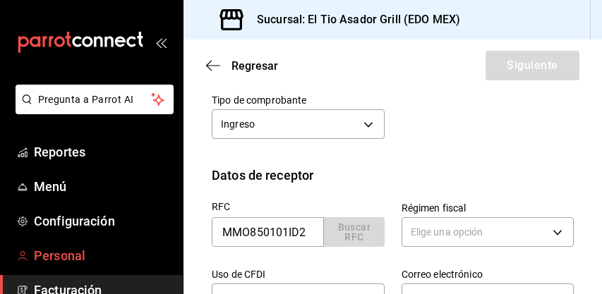
type input "[EMAIL_ADDRESS][PERSON_NAME][DOMAIN_NAME]"
type input "54880"
type input "MUNICIPIO DE [PERSON_NAME]"
type input "603"
type input "G03"
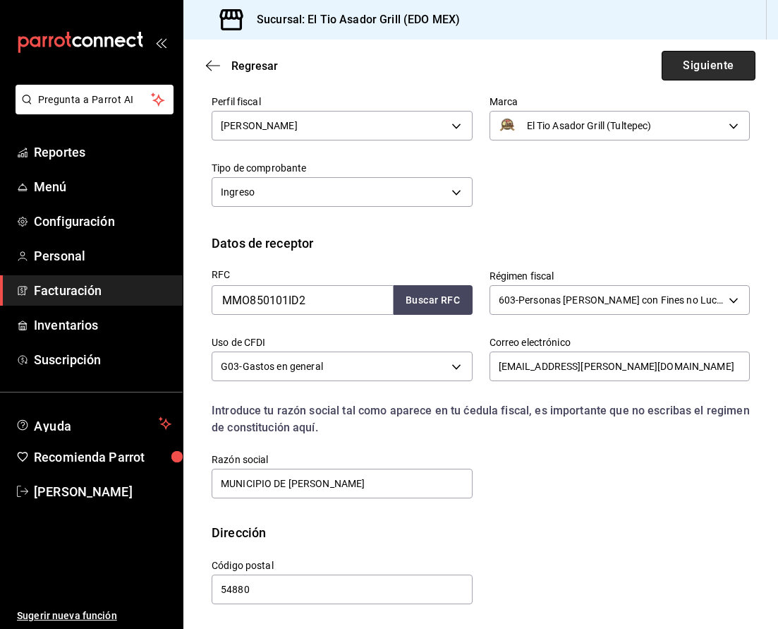
click at [716, 73] on button "Siguiente" at bounding box center [709, 66] width 94 height 30
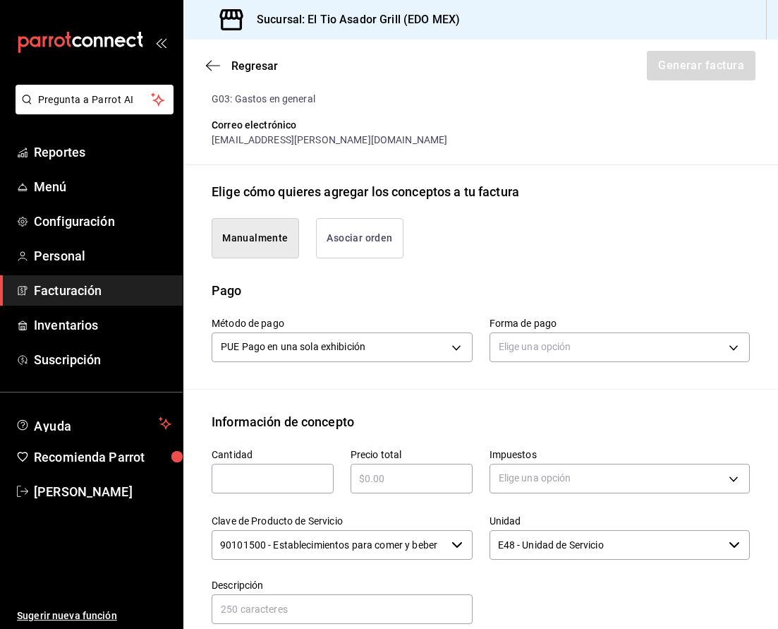
click at [382, 247] on button "Asociar orden" at bounding box center [360, 238] width 88 height 40
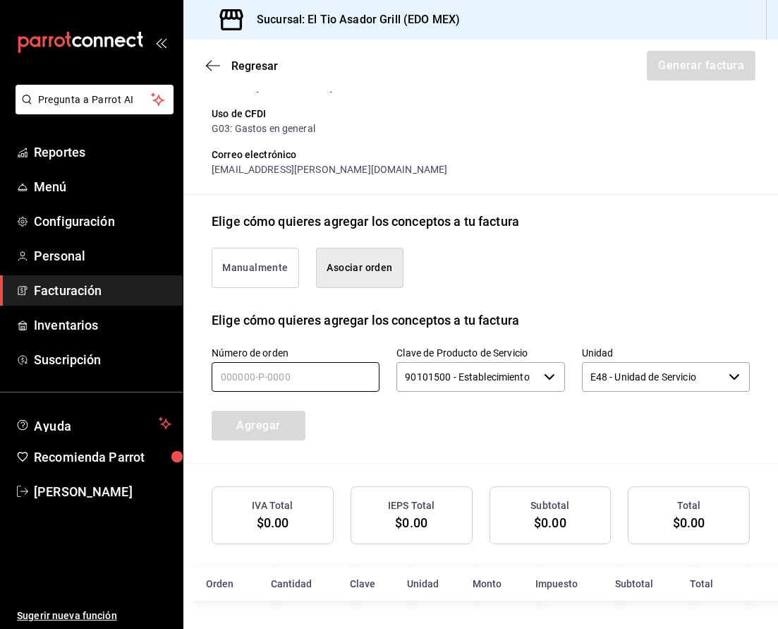
click at [298, 362] on input "text" at bounding box center [296, 377] width 168 height 30
type input "100825-p-0143"
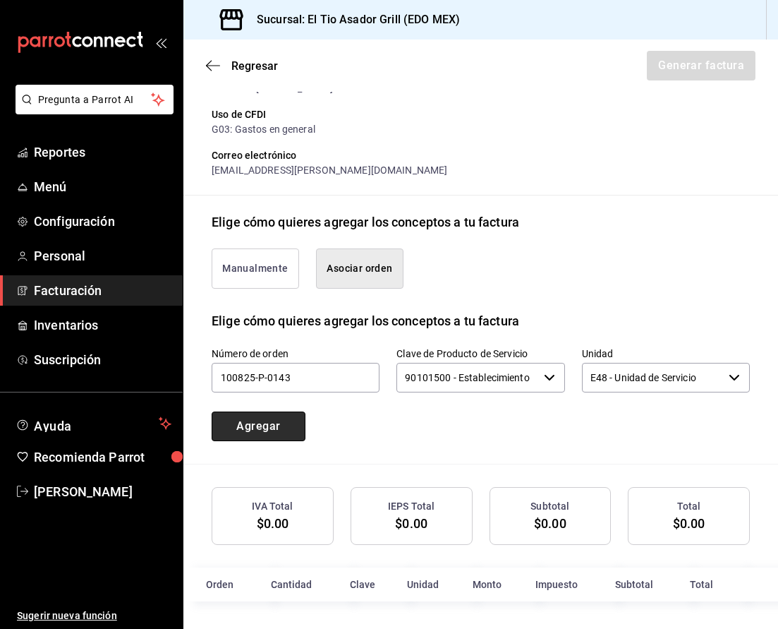
click at [279, 425] on button "Agregar" at bounding box center [259, 426] width 94 height 30
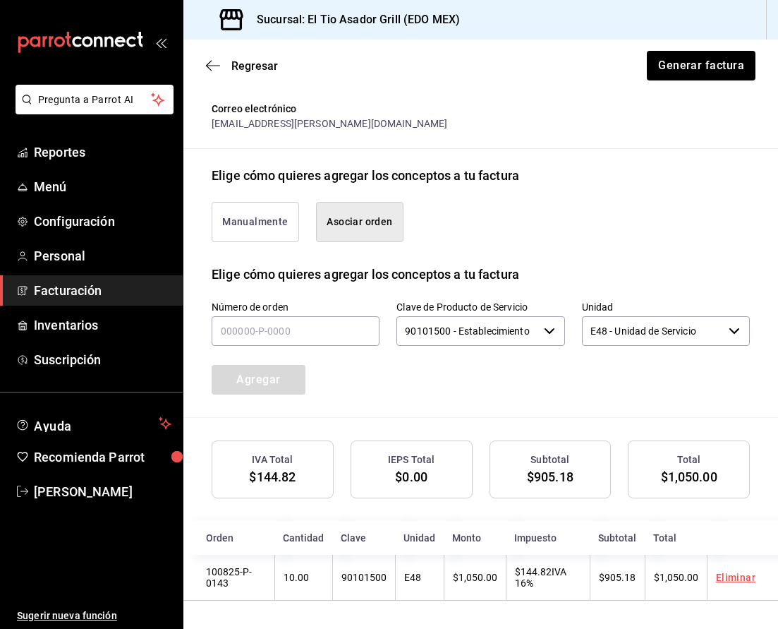
scroll to position [260, 0]
click at [699, 66] on button "Generar factura" at bounding box center [701, 66] width 110 height 30
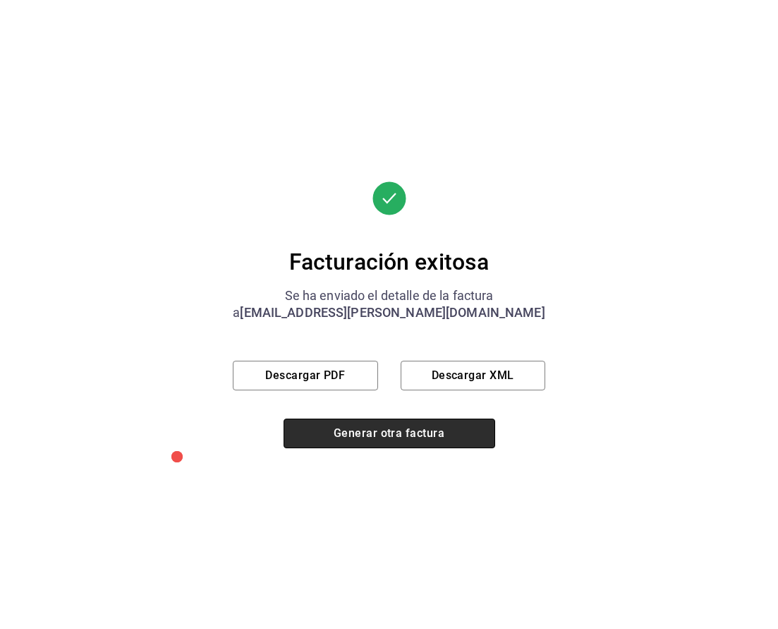
click at [411, 439] on button "Generar otra factura" at bounding box center [390, 433] width 212 height 30
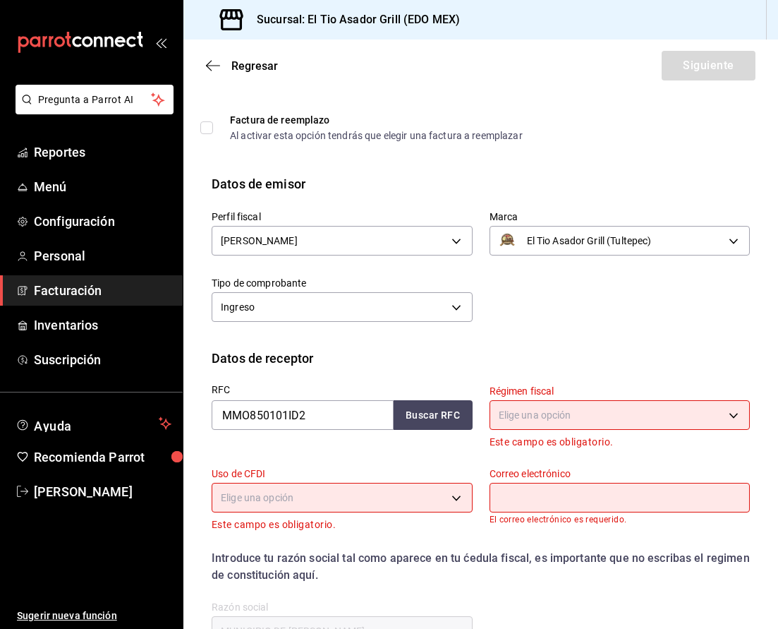
scroll to position [171, 0]
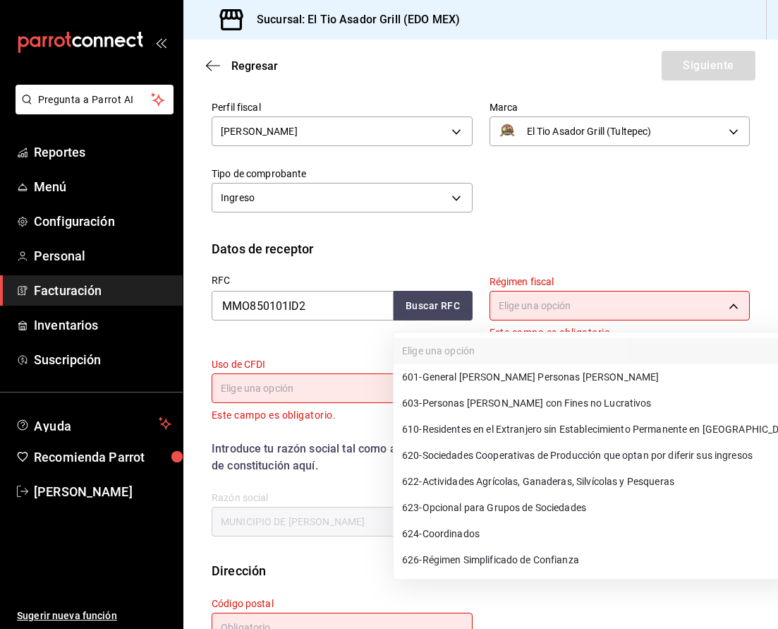
click at [545, 318] on body "Pregunta a Parrot AI Reportes Menú Configuración Personal Facturación Inventari…" at bounding box center [389, 314] width 778 height 629
click at [515, 407] on span "603 - Personas [PERSON_NAME] con Fines no Lucrativos" at bounding box center [527, 403] width 250 height 15
type input "603"
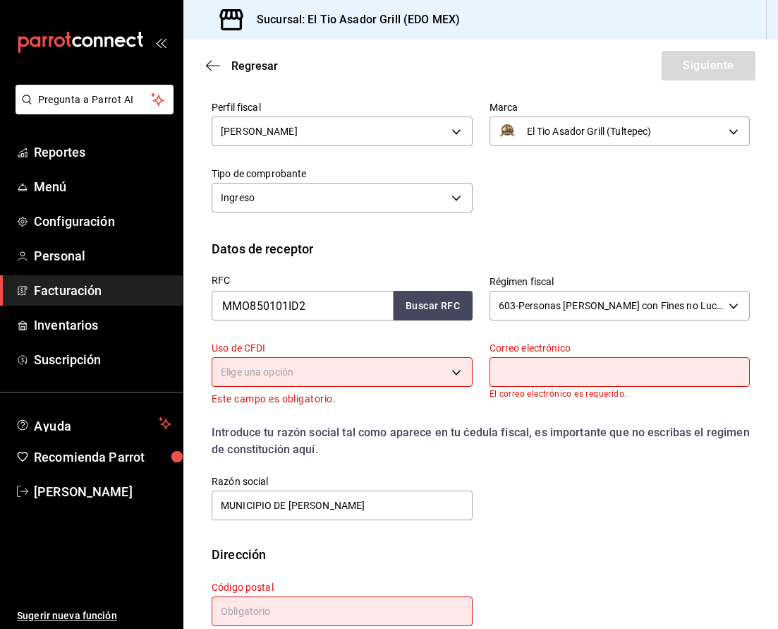
click at [409, 369] on body "Pregunta a Parrot AI Reportes Menú Configuración Personal Facturación Inventari…" at bounding box center [389, 314] width 778 height 629
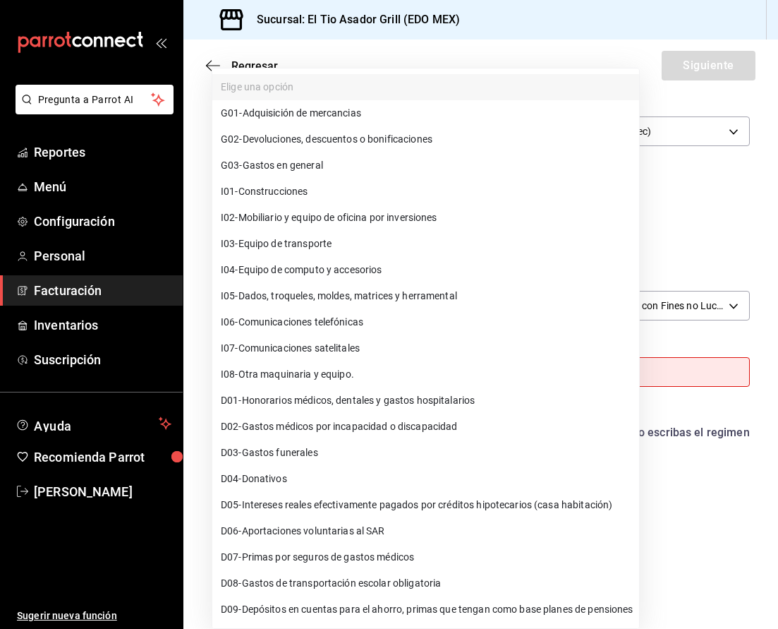
click at [373, 164] on li "G03 - Gastos en general" at bounding box center [425, 165] width 427 height 26
type input "G03"
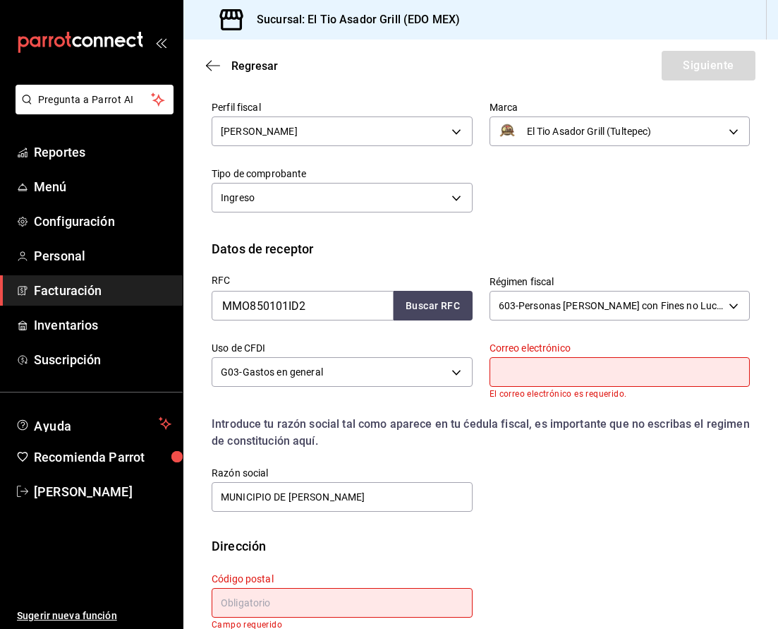
click at [571, 376] on input "text" at bounding box center [620, 372] width 261 height 30
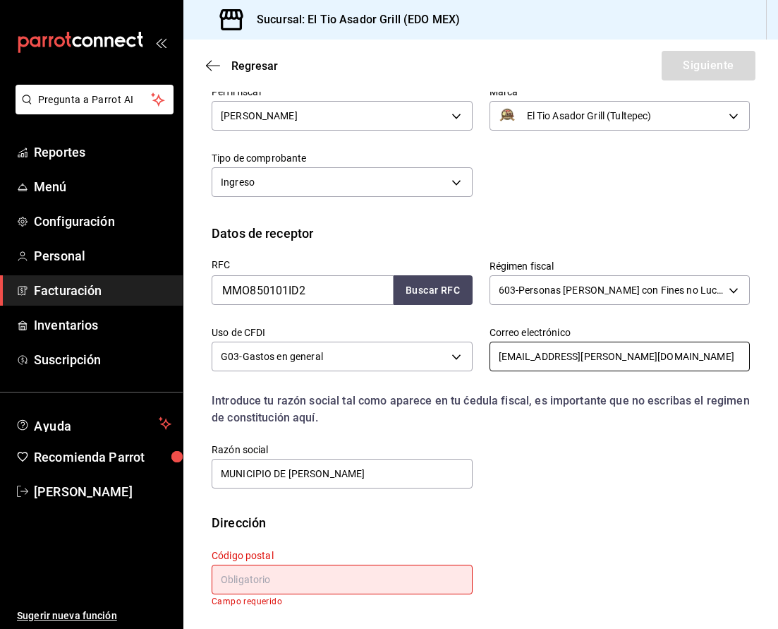
scroll to position [186, 0]
type input "[EMAIL_ADDRESS][PERSON_NAME][DOMAIN_NAME]"
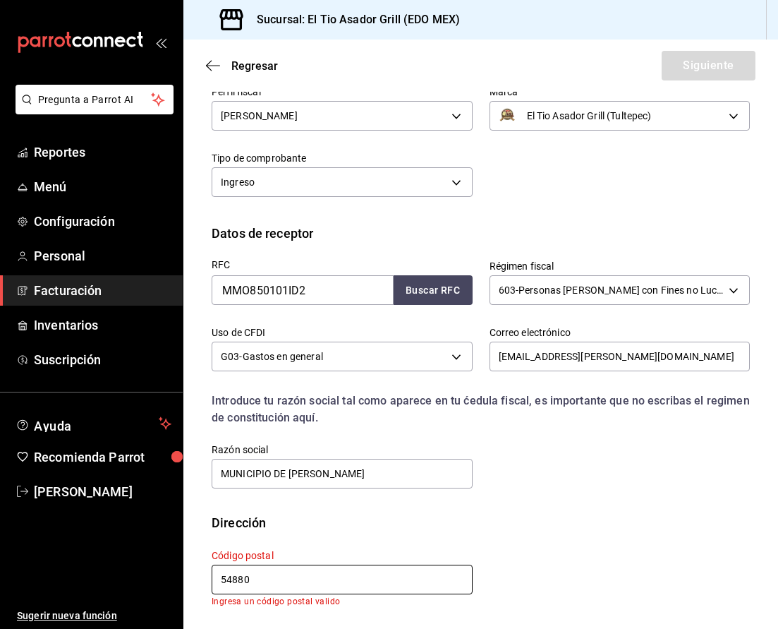
scroll to position [176, 0]
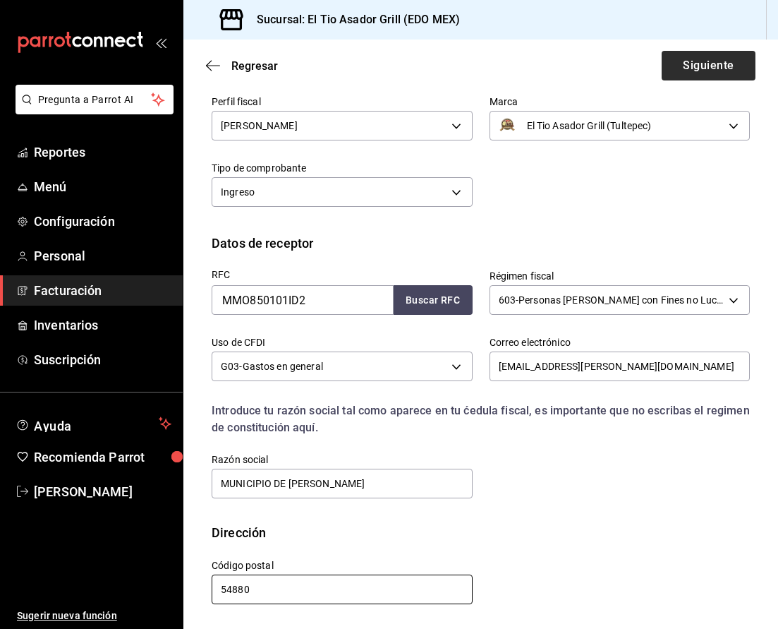
type input "54880"
click at [725, 71] on button "Siguiente" at bounding box center [709, 66] width 94 height 30
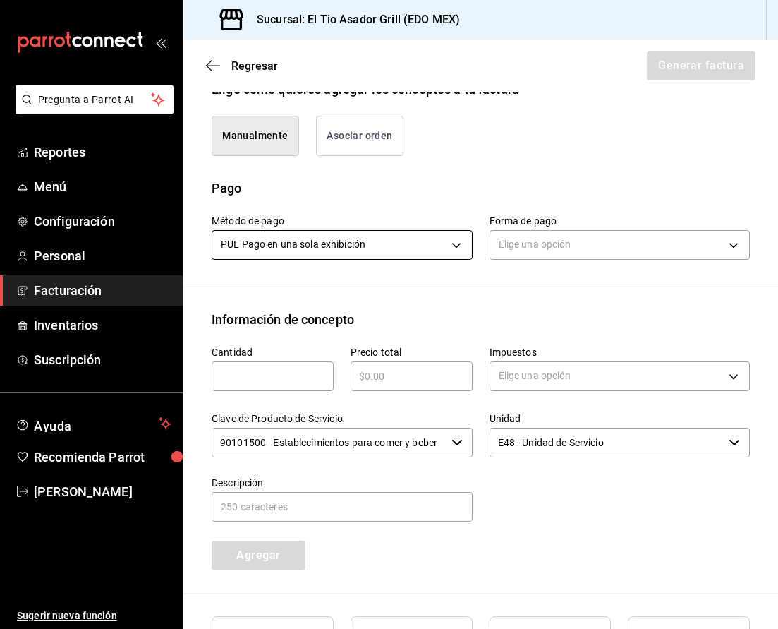
scroll to position [351, 0]
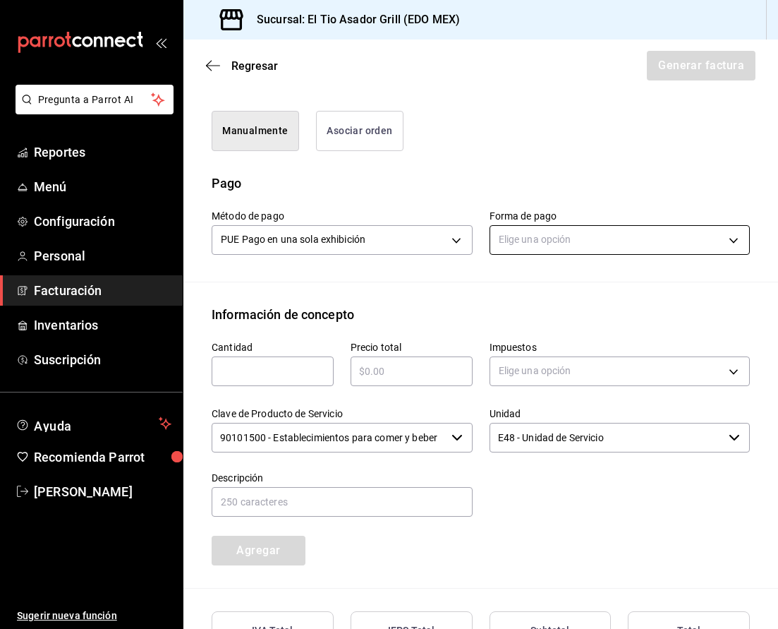
click at [594, 239] on body "Pregunta a Parrot AI Reportes Menú Configuración Personal Facturación Inventari…" at bounding box center [389, 314] width 778 height 629
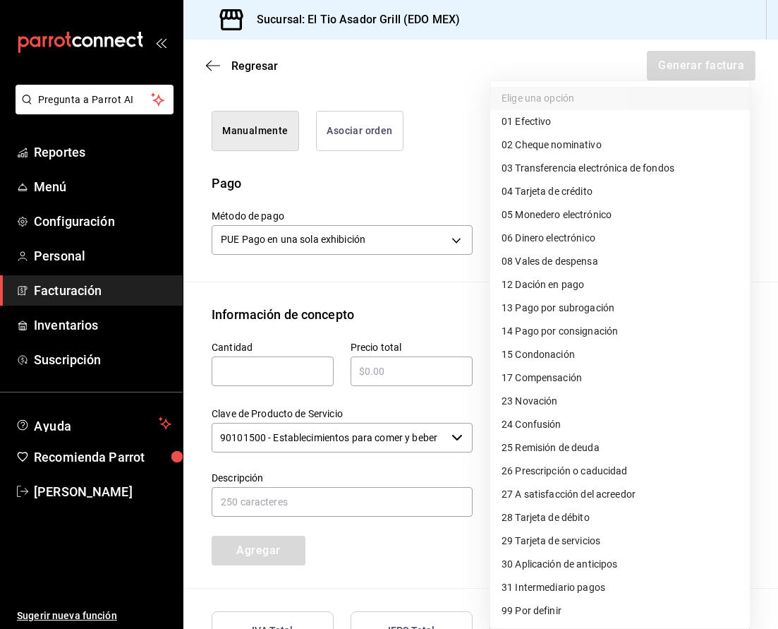
click at [585, 122] on li "01 Efectivo" at bounding box center [620, 121] width 260 height 23
type input "01"
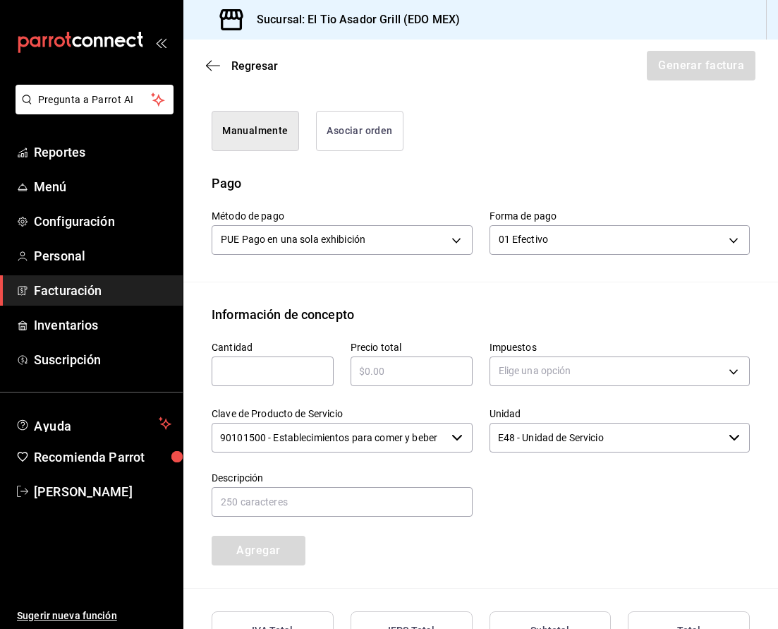
click at [264, 373] on input "text" at bounding box center [273, 371] width 122 height 17
type input "1"
click at [375, 379] on div "​" at bounding box center [412, 371] width 122 height 30
type input "$6"
type input "$736.6"
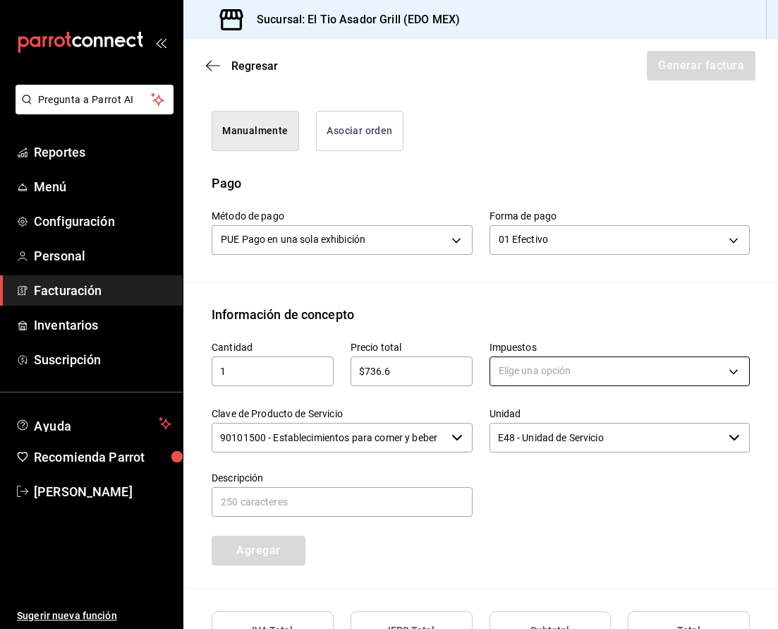
click at [627, 371] on body "Pregunta a Parrot AI Reportes Menú Configuración Personal Facturación Inventari…" at bounding box center [389, 314] width 778 height 629
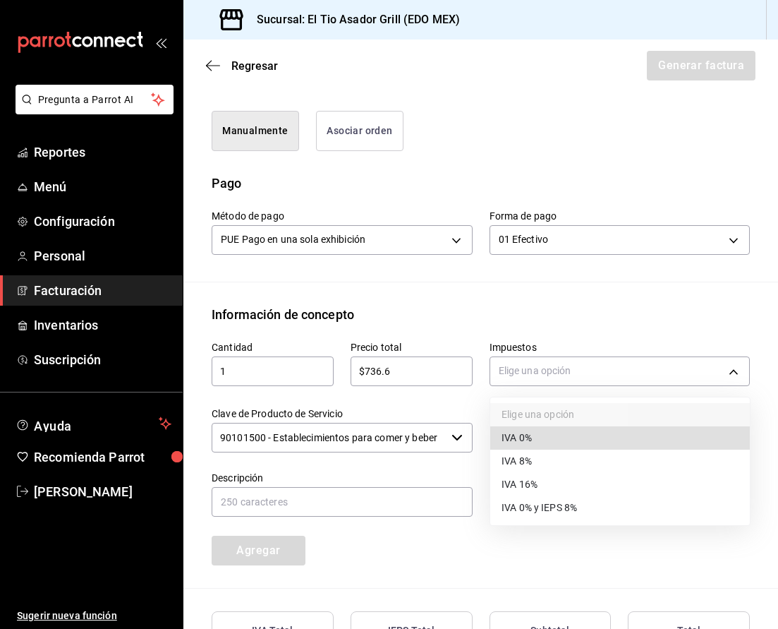
click at [543, 483] on li "IVA 16%" at bounding box center [620, 484] width 260 height 23
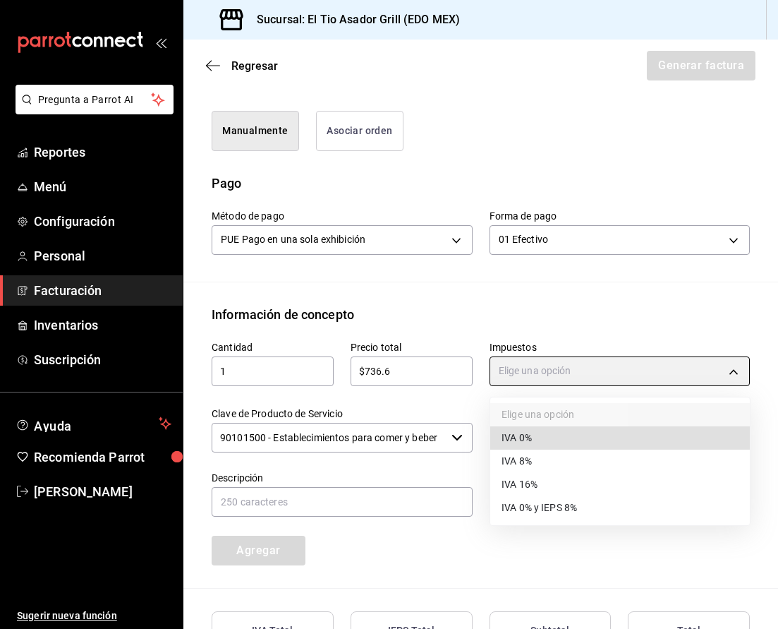
type input "IVA_16"
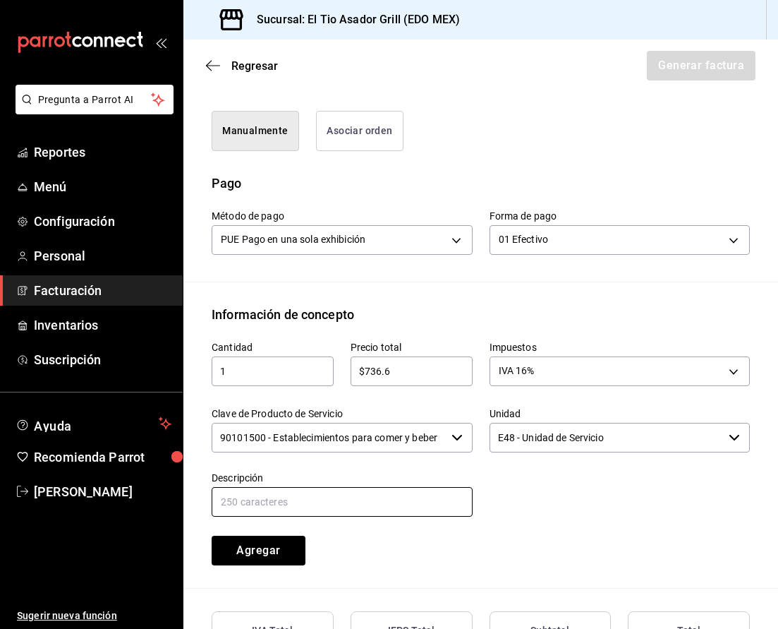
click at [407, 513] on input "text" at bounding box center [342, 502] width 261 height 30
type input "CONSUMO DE ALIMENTOS"
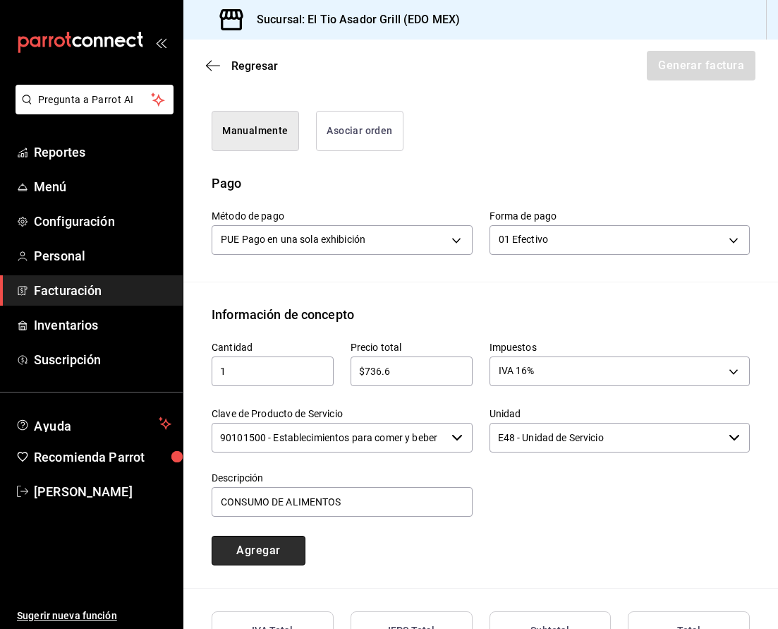
click at [272, 546] on button "Agregar" at bounding box center [259, 551] width 94 height 30
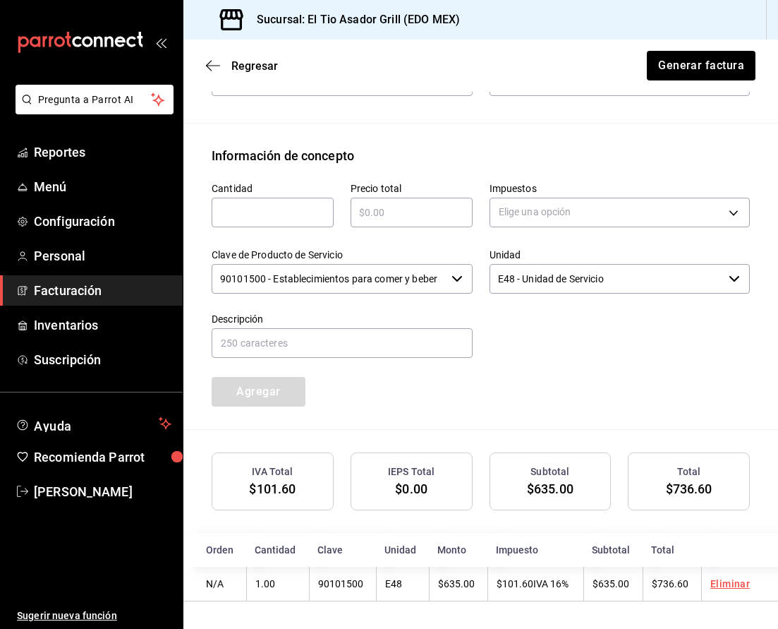
scroll to position [0, 0]
click at [684, 60] on button "Generar factura" at bounding box center [701, 66] width 110 height 30
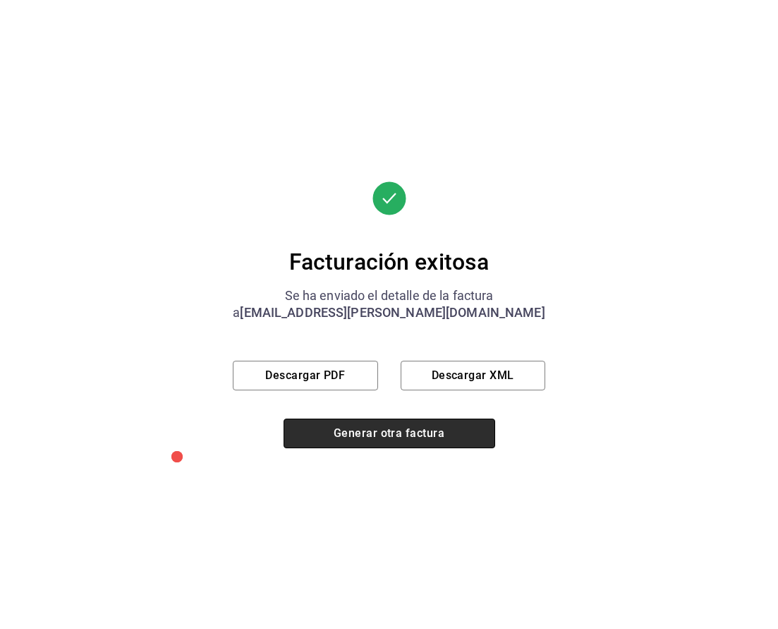
click at [387, 424] on button "Generar otra factura" at bounding box center [390, 433] width 212 height 30
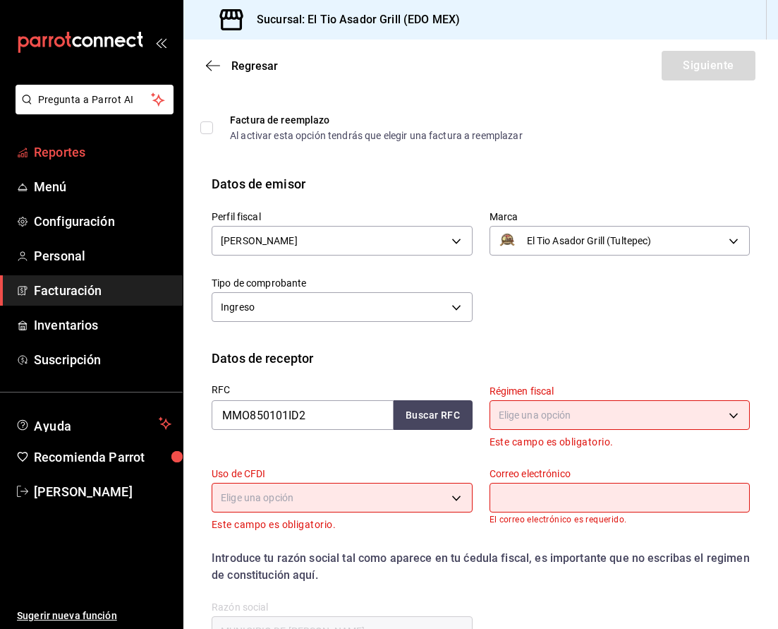
click at [77, 148] on span "Reportes" at bounding box center [103, 152] width 138 height 19
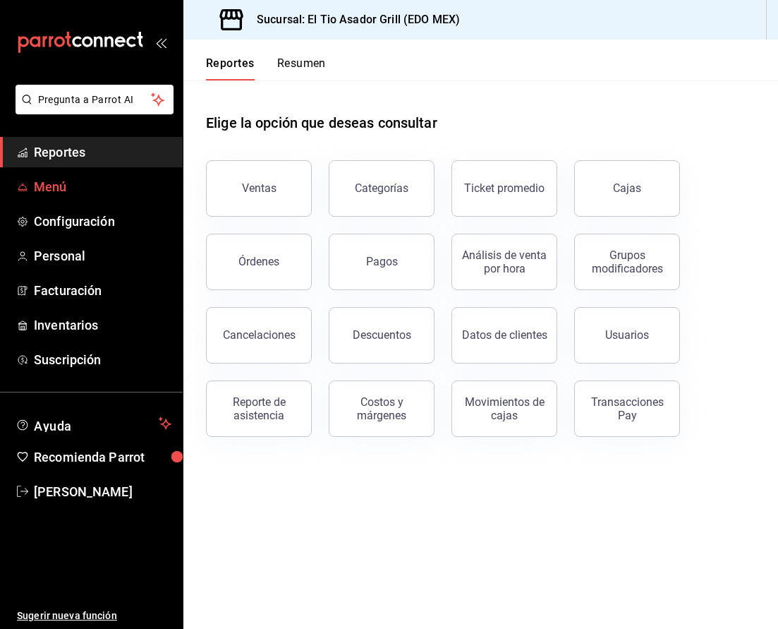
click at [62, 180] on span "Menú" at bounding box center [103, 186] width 138 height 19
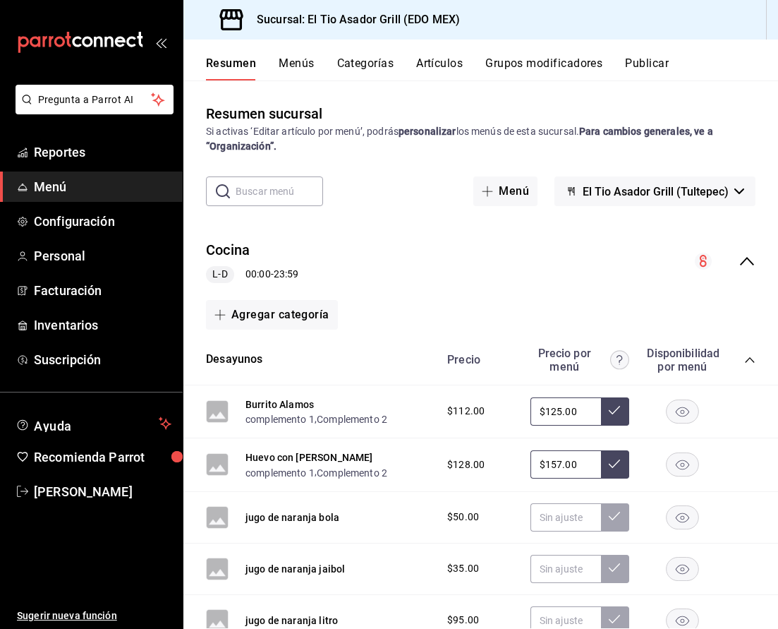
click at [753, 357] on icon "collapse-category-row" at bounding box center [750, 359] width 11 height 11
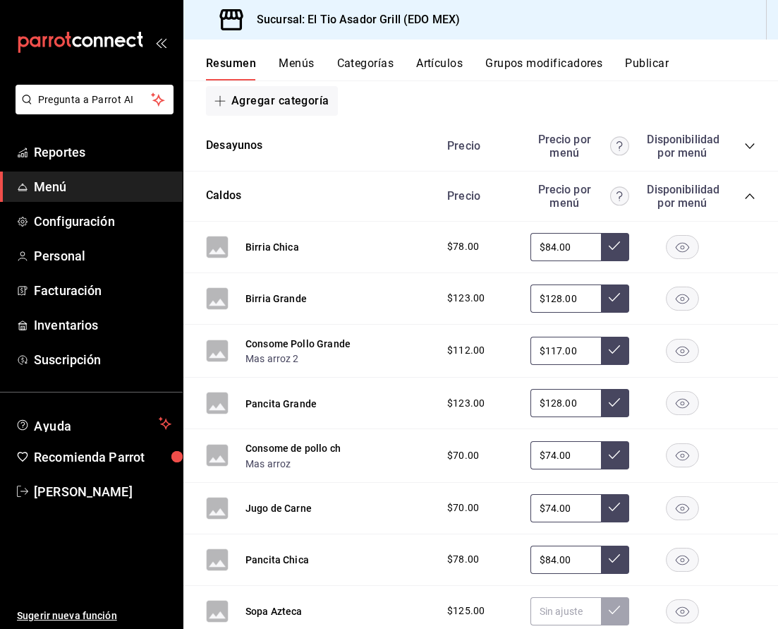
scroll to position [224, 0]
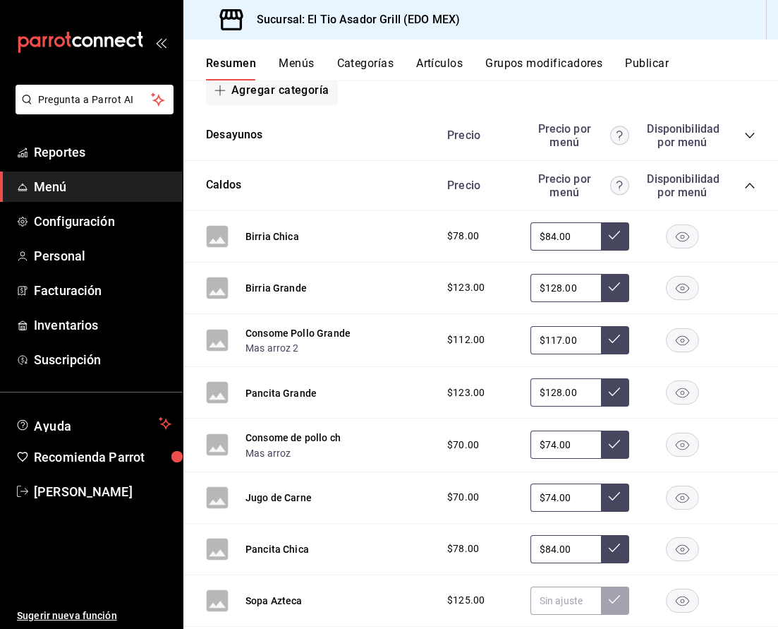
click at [754, 187] on icon "collapse-category-row" at bounding box center [749, 186] width 9 height 6
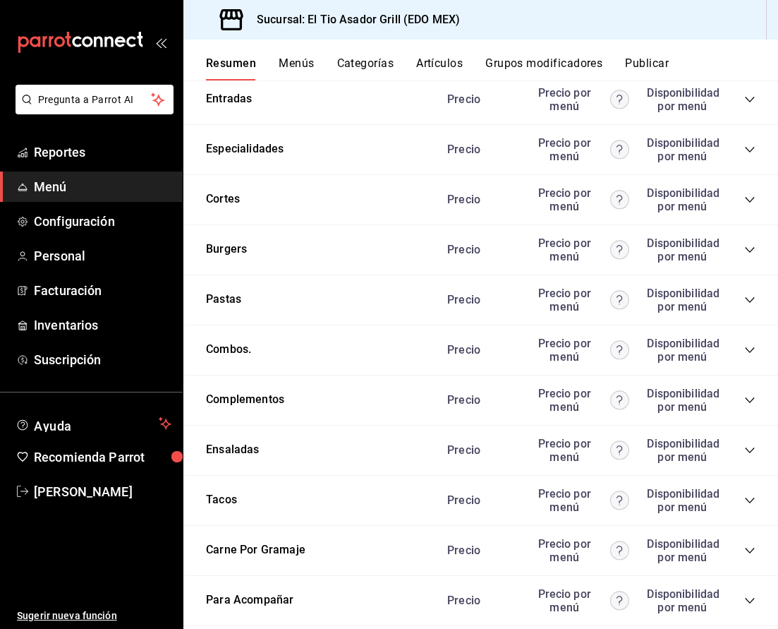
scroll to position [303, 0]
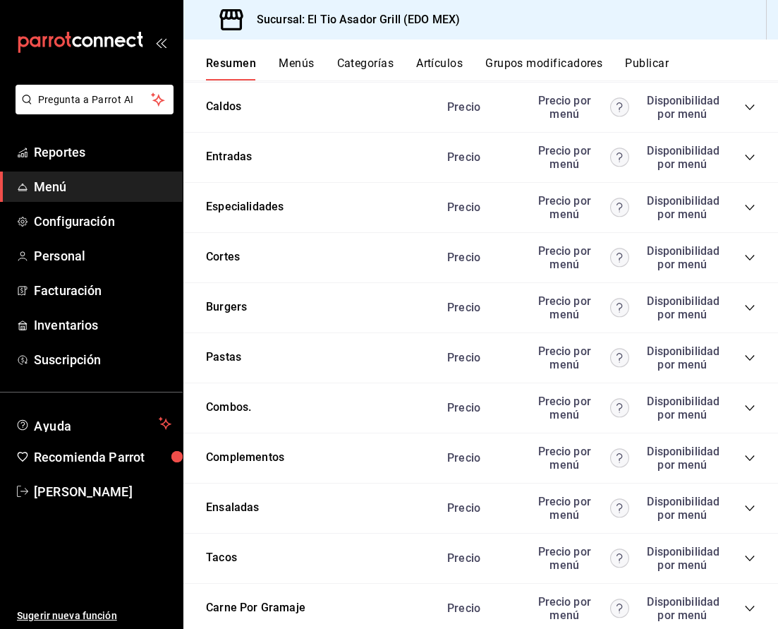
click at [749, 154] on icon "collapse-category-row" at bounding box center [750, 157] width 11 height 11
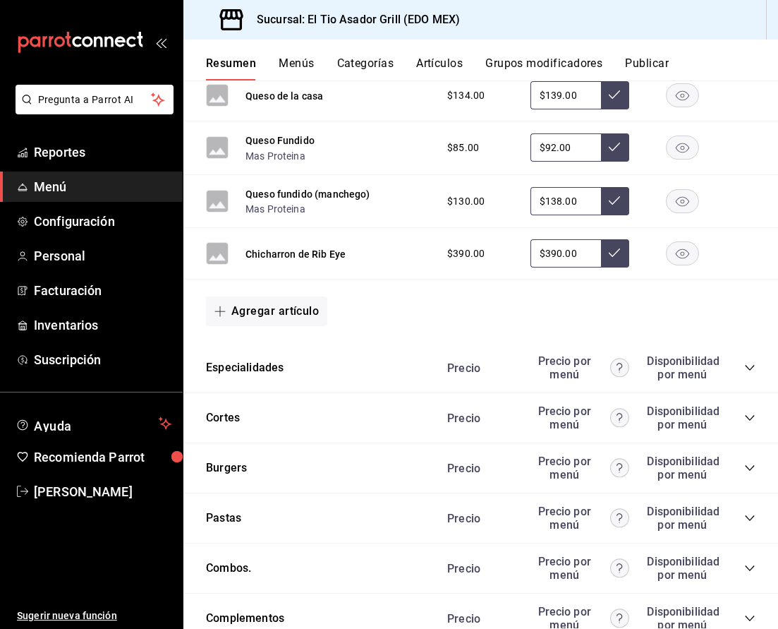
scroll to position [752, 0]
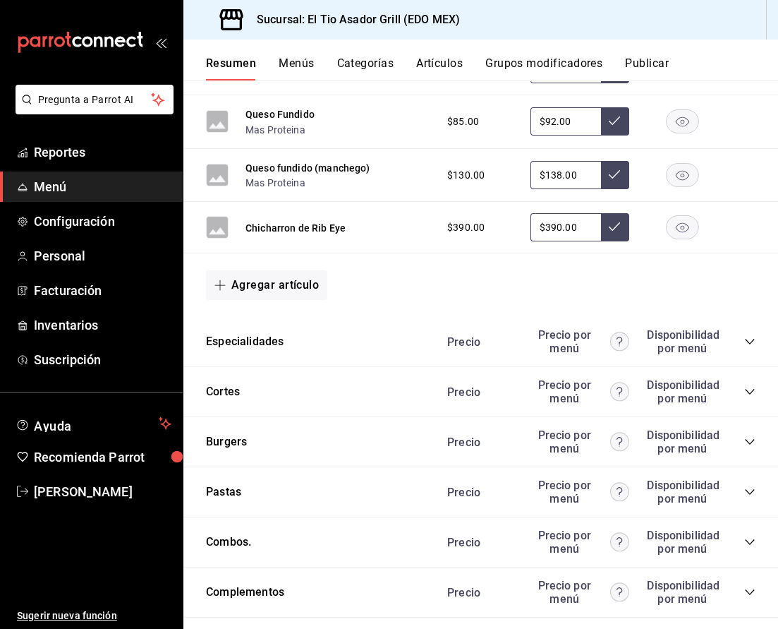
click at [750, 342] on icon "collapse-category-row" at bounding box center [750, 341] width 11 height 11
